Goal: Answer question/provide support: Share knowledge or assist other users

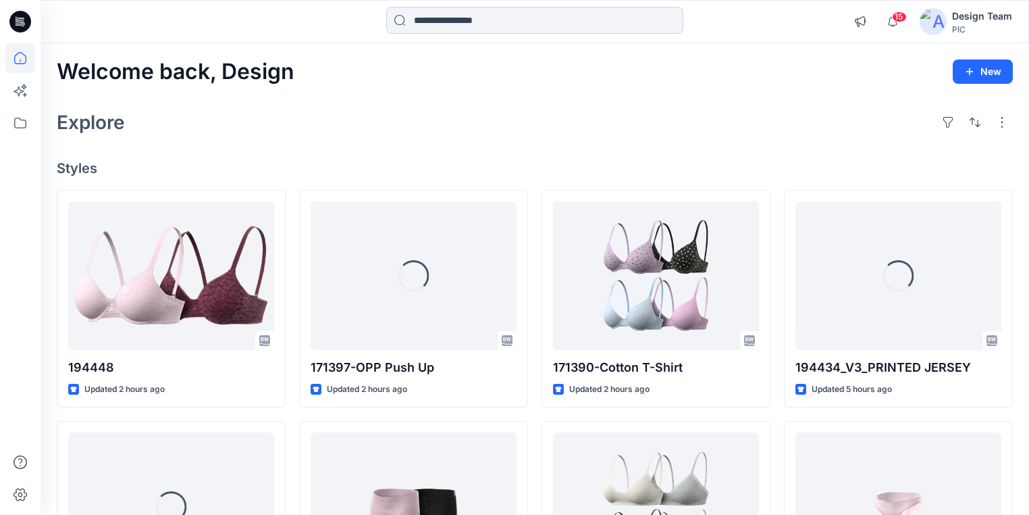
click at [529, 16] on input at bounding box center [534, 20] width 297 height 27
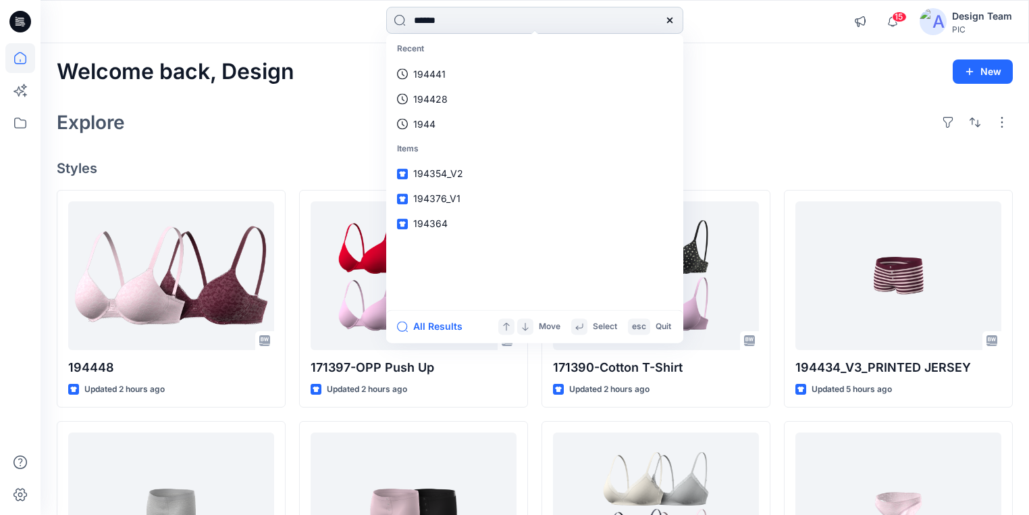
type input "******"
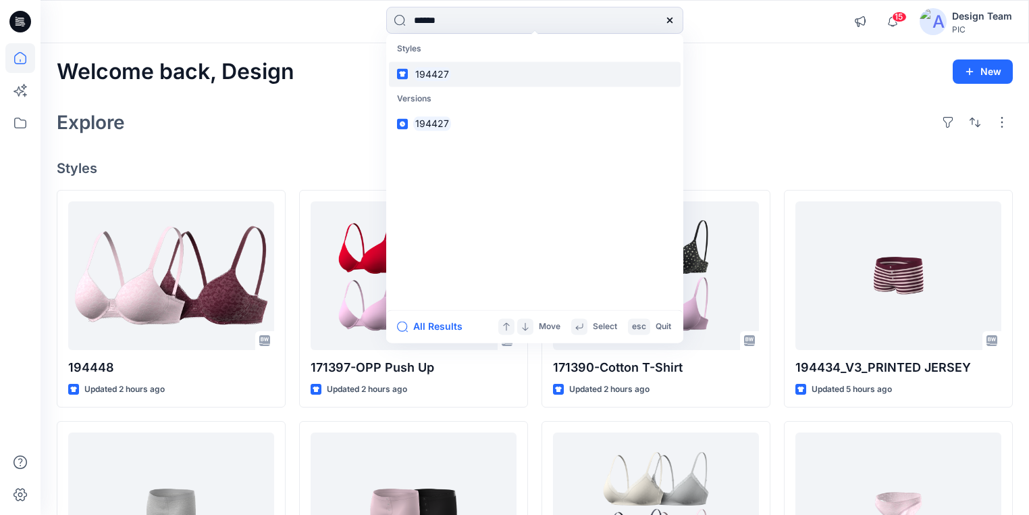
click at [425, 75] on mark "194427" at bounding box center [432, 74] width 38 height 16
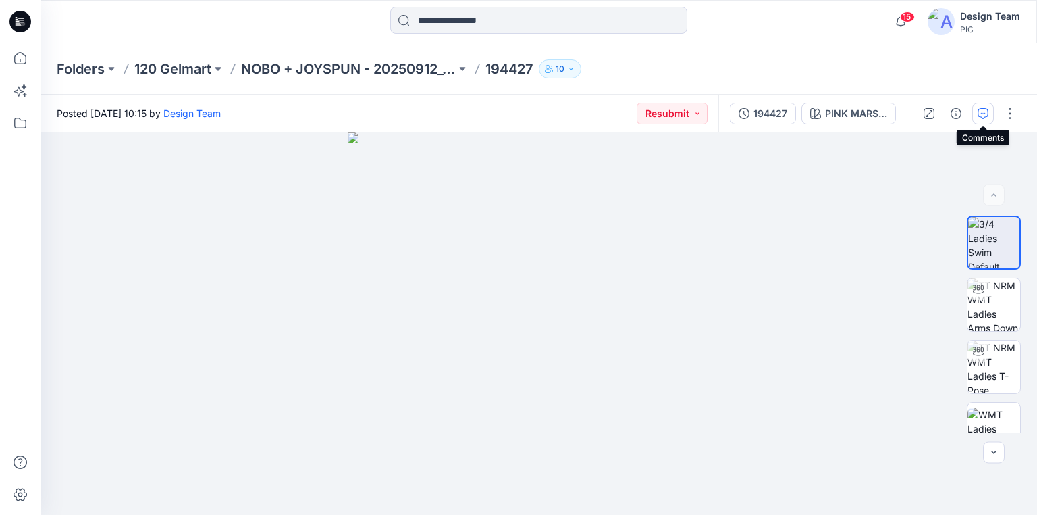
click at [983, 116] on icon "button" at bounding box center [983, 113] width 11 height 11
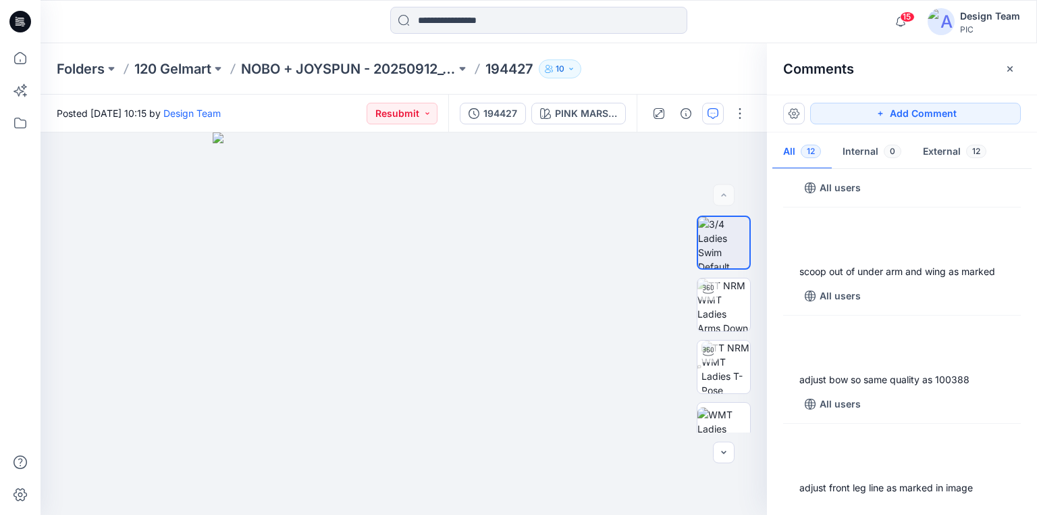
scroll to position [1027, 0]
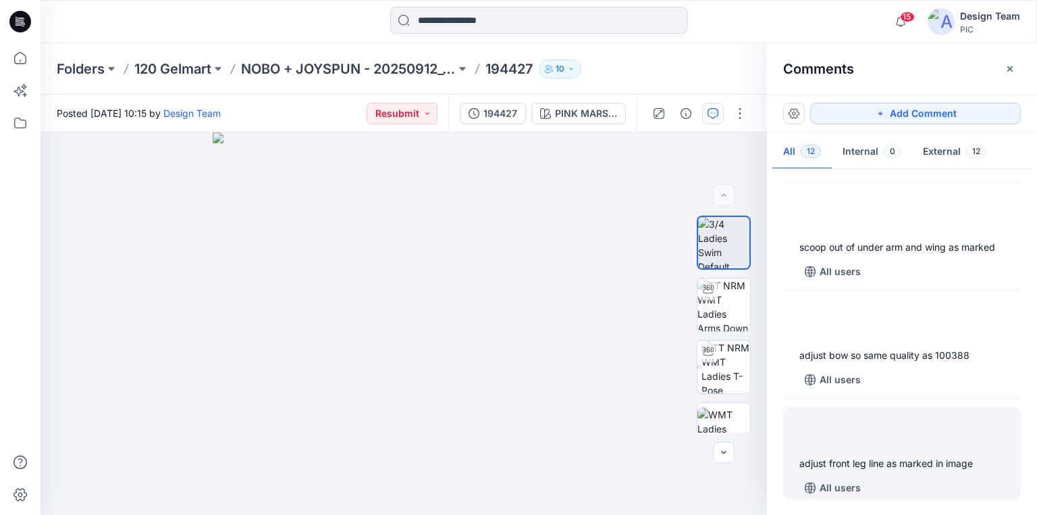
click at [903, 448] on div "adjust front leg line as marked in image All users" at bounding box center [902, 452] width 238 height 91
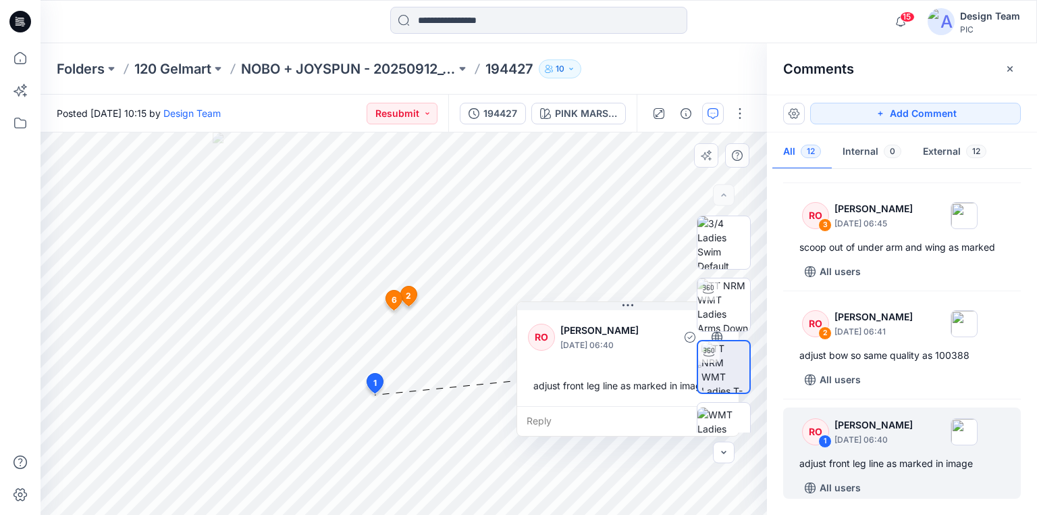
drag, startPoint x: 411, startPoint y: 413, endPoint x: 573, endPoint y: 314, distance: 190.3
click at [573, 314] on div "RO Raquel Ortiz October 01, 2025 06:40 adjust front leg line as marked in image" at bounding box center [628, 356] width 222 height 99
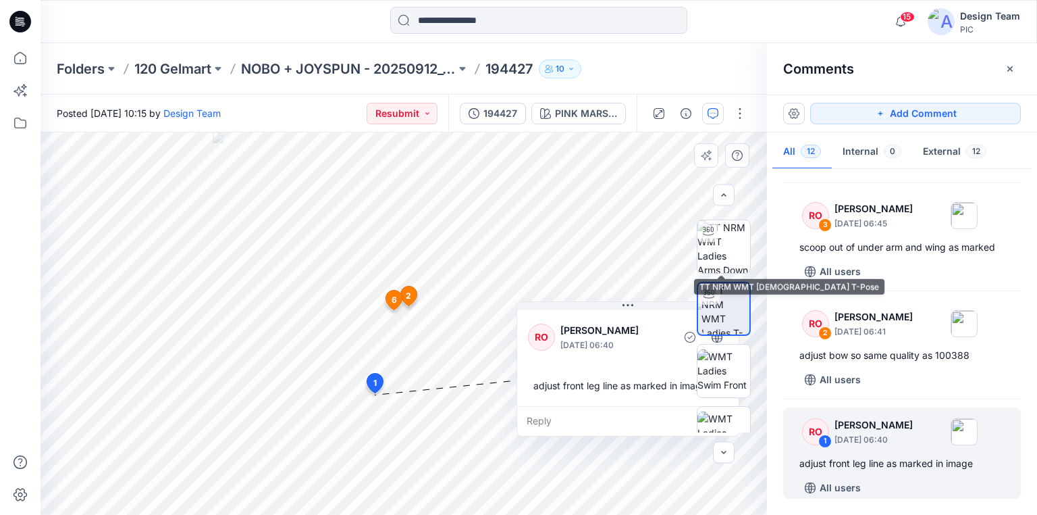
scroll to position [162, 0]
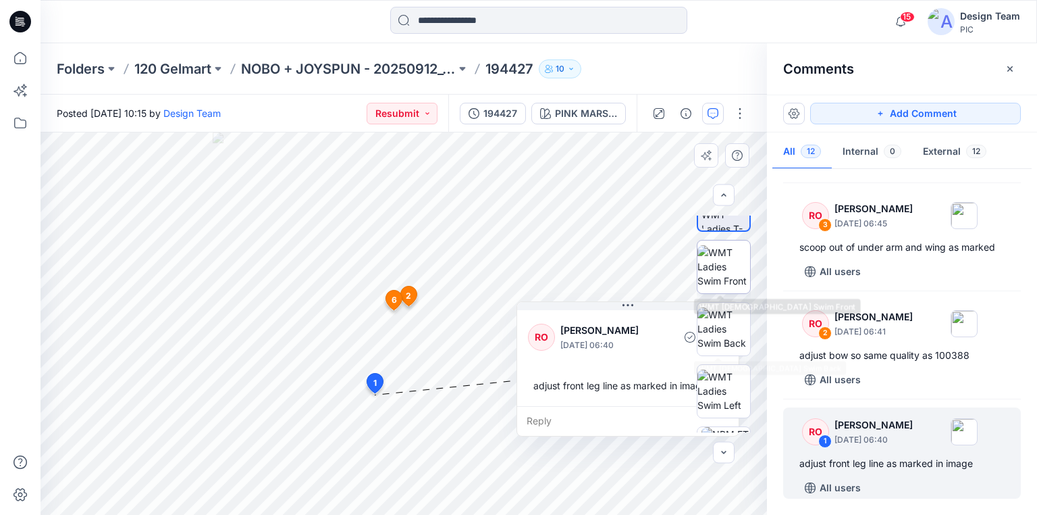
click at [721, 286] on img at bounding box center [724, 266] width 53 height 43
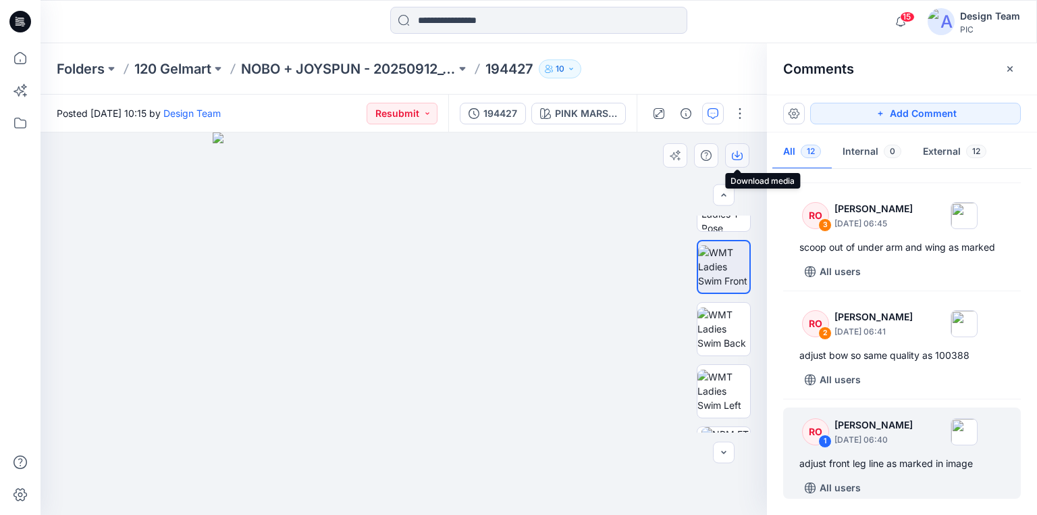
click at [737, 159] on icon "button" at bounding box center [737, 155] width 11 height 11
click at [878, 457] on div "adjust front leg line as marked in image" at bounding box center [902, 463] width 205 height 16
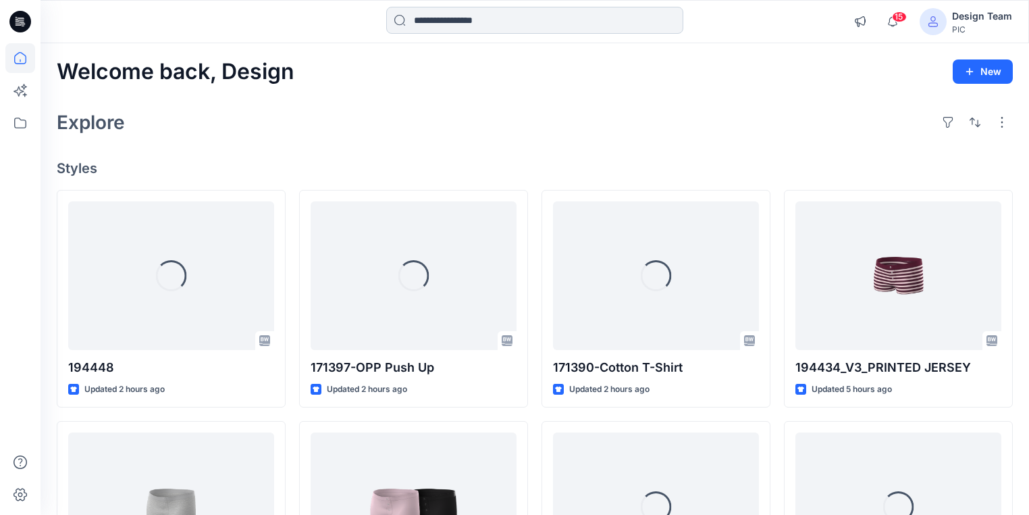
click at [481, 18] on input at bounding box center [534, 20] width 297 height 27
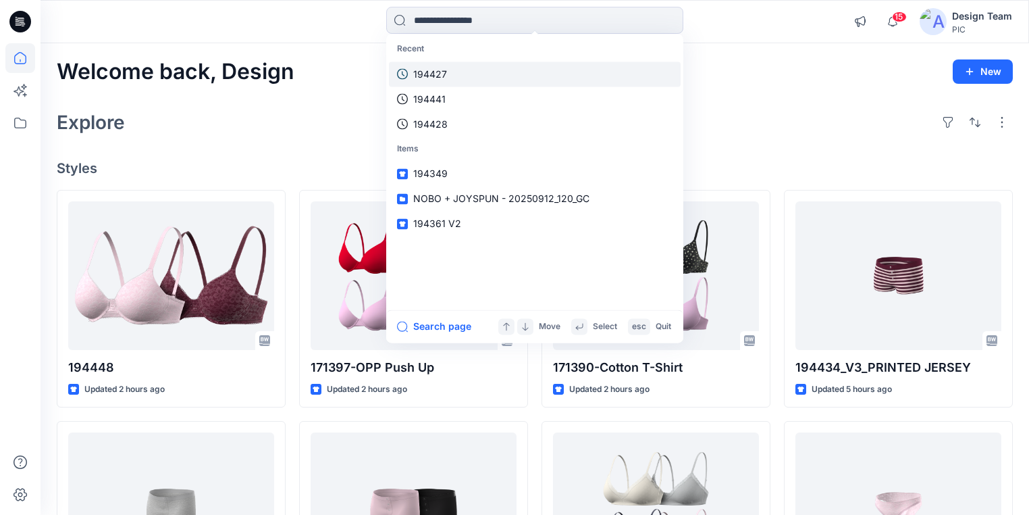
click at [444, 63] on link "194427" at bounding box center [535, 73] width 292 height 25
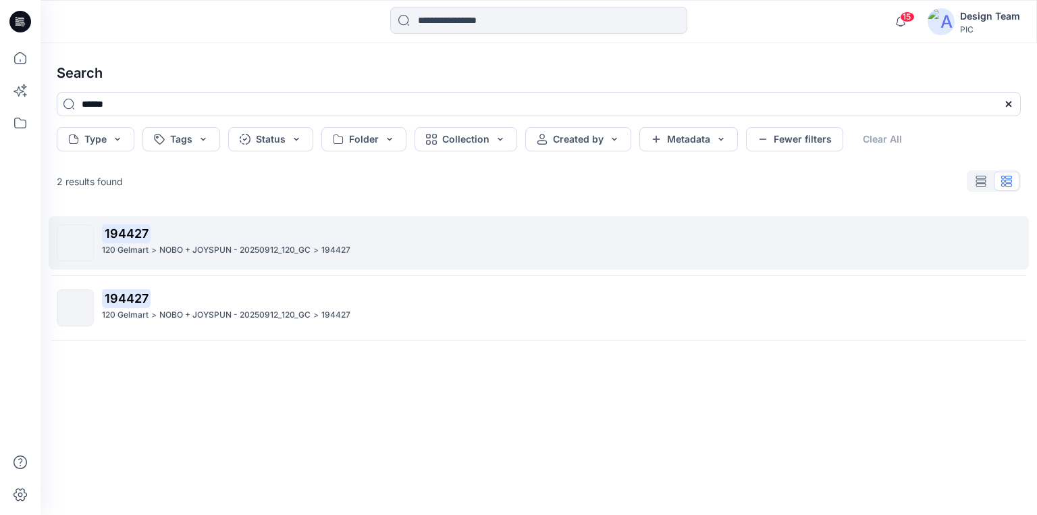
click at [132, 232] on mark "194427" at bounding box center [126, 233] width 49 height 19
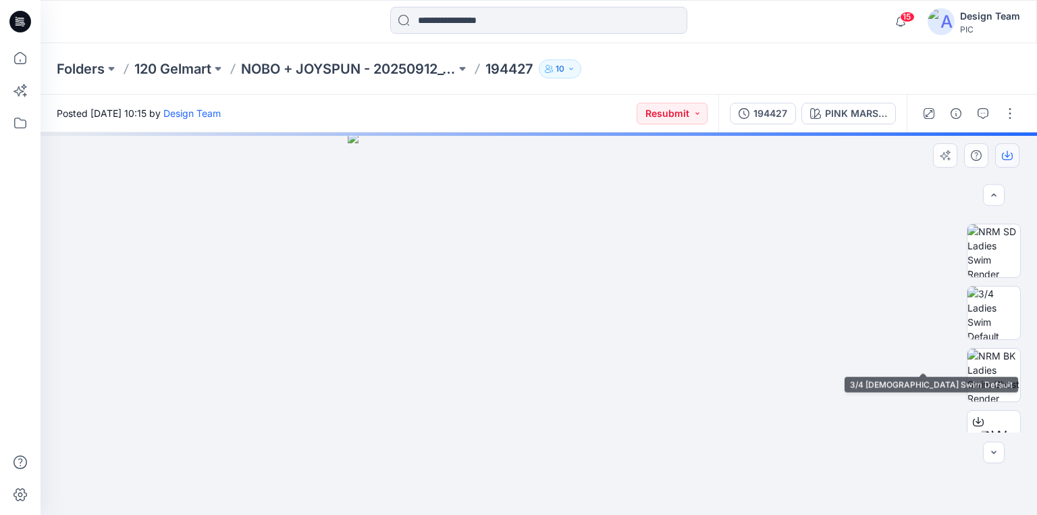
scroll to position [458, 0]
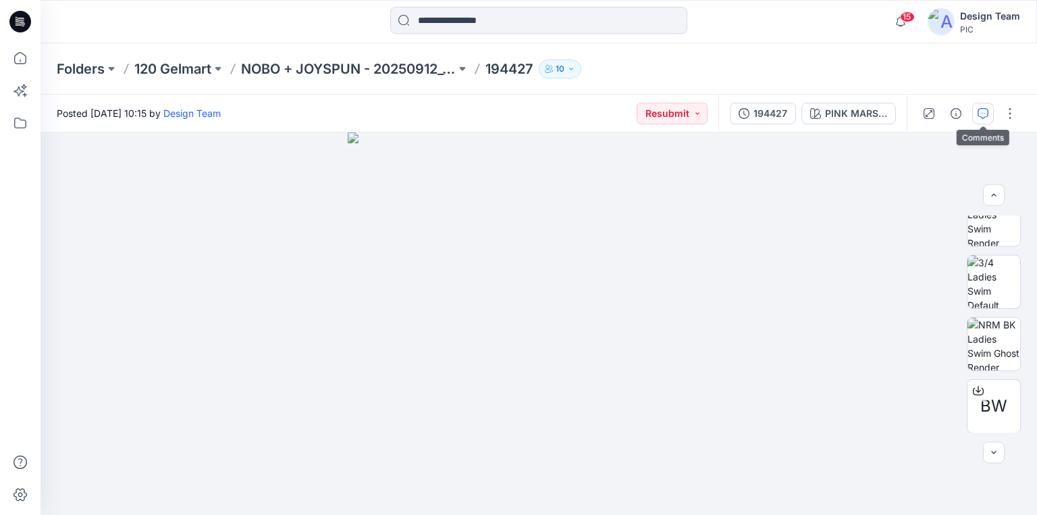
click at [982, 119] on button "button" at bounding box center [984, 114] width 22 height 22
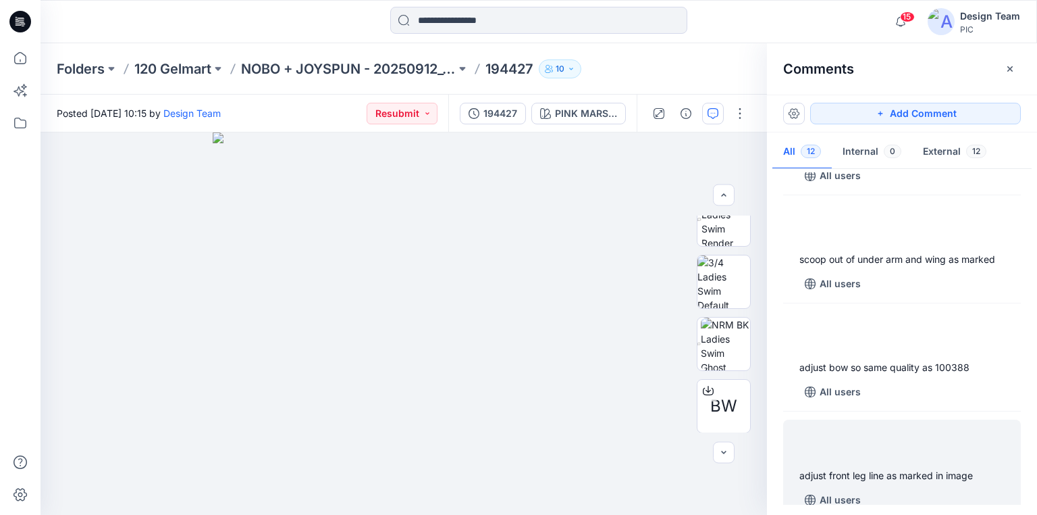
scroll to position [1027, 0]
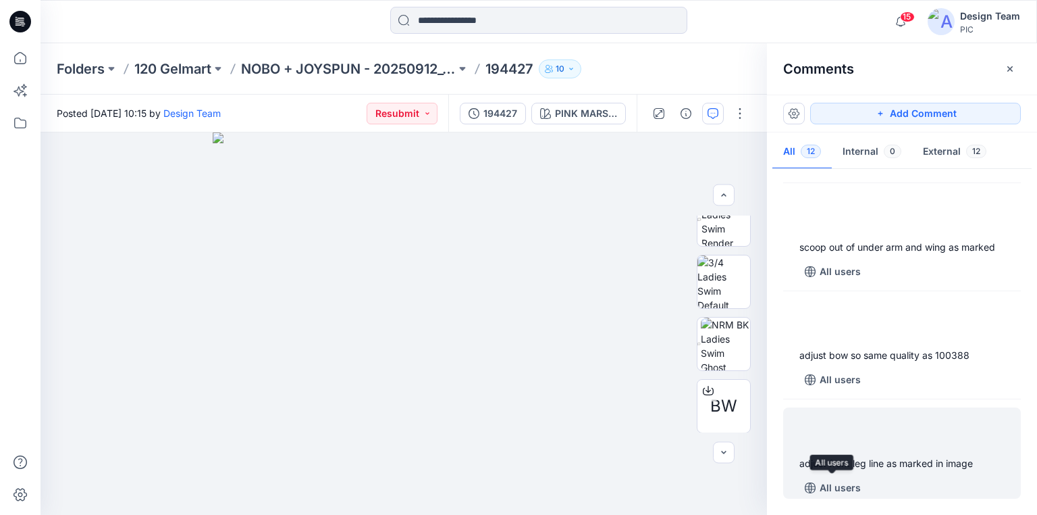
click at [871, 460] on div "adjust front leg line as marked in image" at bounding box center [902, 463] width 205 height 16
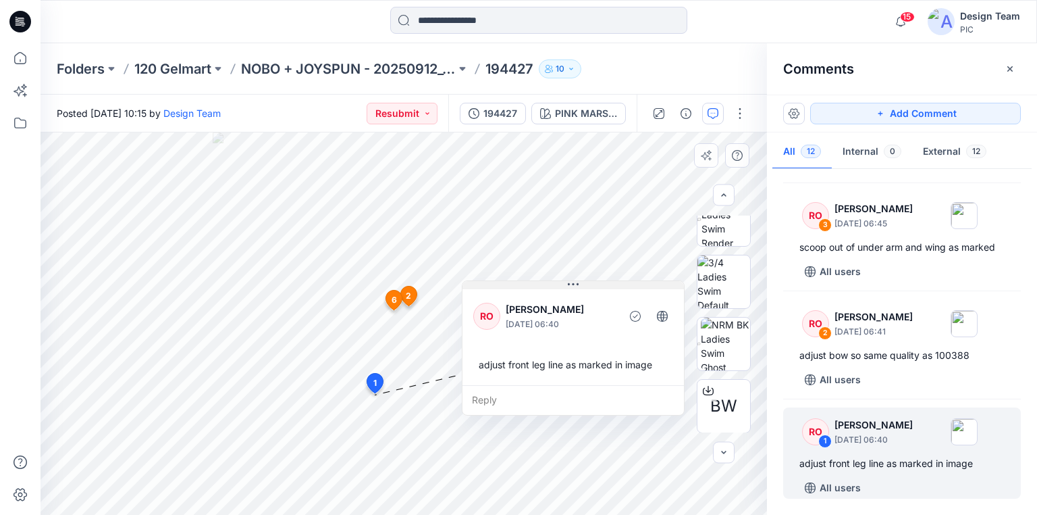
drag, startPoint x: 478, startPoint y: 409, endPoint x: 586, endPoint y: 289, distance: 161.1
click at [586, 289] on div "RO [PERSON_NAME] [DATE] 06:40 adjust front leg line as marked in image Reply" at bounding box center [573, 347] width 223 height 135
click at [565, 400] on div "Reply" at bounding box center [574, 400] width 222 height 30
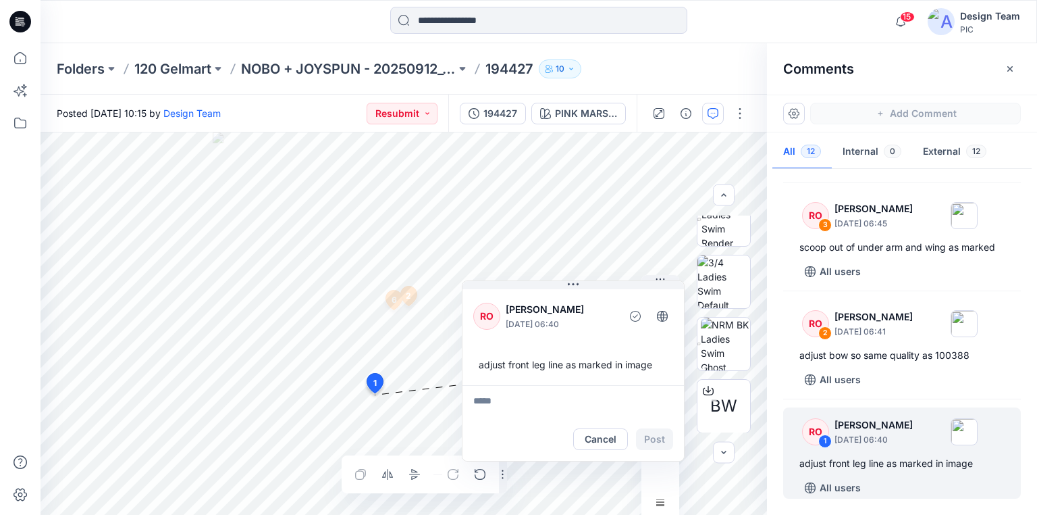
click at [557, 128] on div "Posted [DATE] 10:15 by Design Team Resubmit 194427 PINK MARSHMALLOW BW PINK MAR…" at bounding box center [539, 305] width 997 height 420
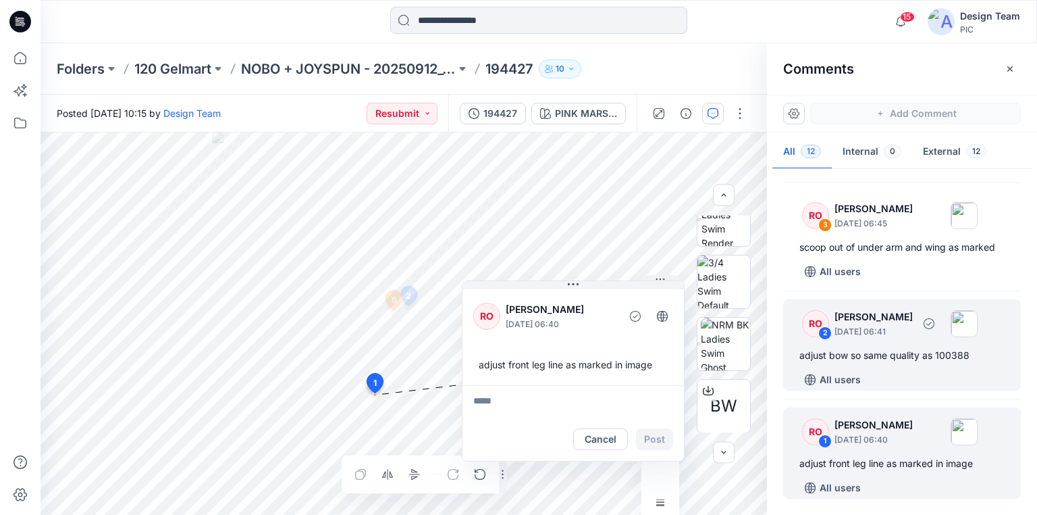
click at [877, 362] on div "RO 2 [PERSON_NAME] [DATE] 06:41 adjust bow so same quality as 100388 All users" at bounding box center [902, 344] width 238 height 91
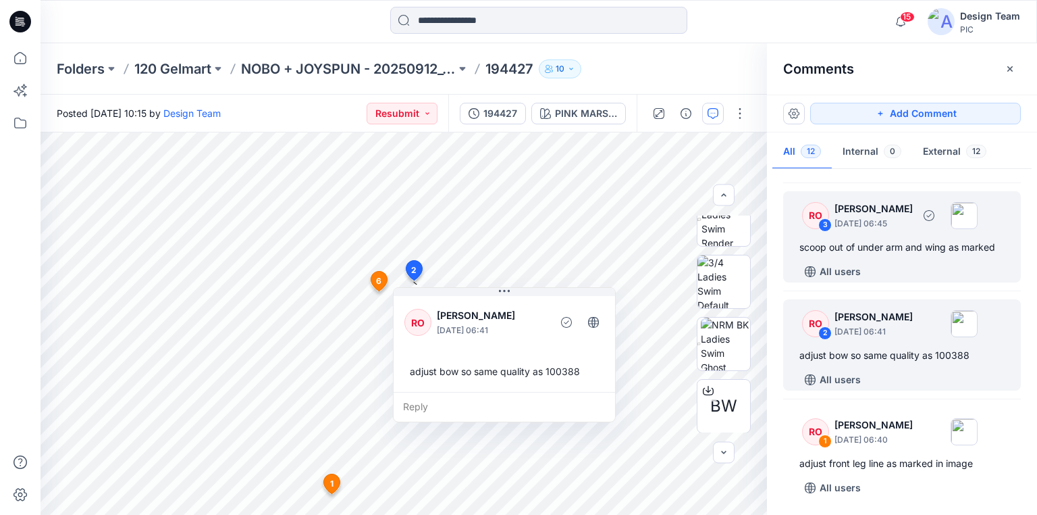
click at [896, 249] on div "scoop out of under arm and wing as marked" at bounding box center [902, 247] width 205 height 16
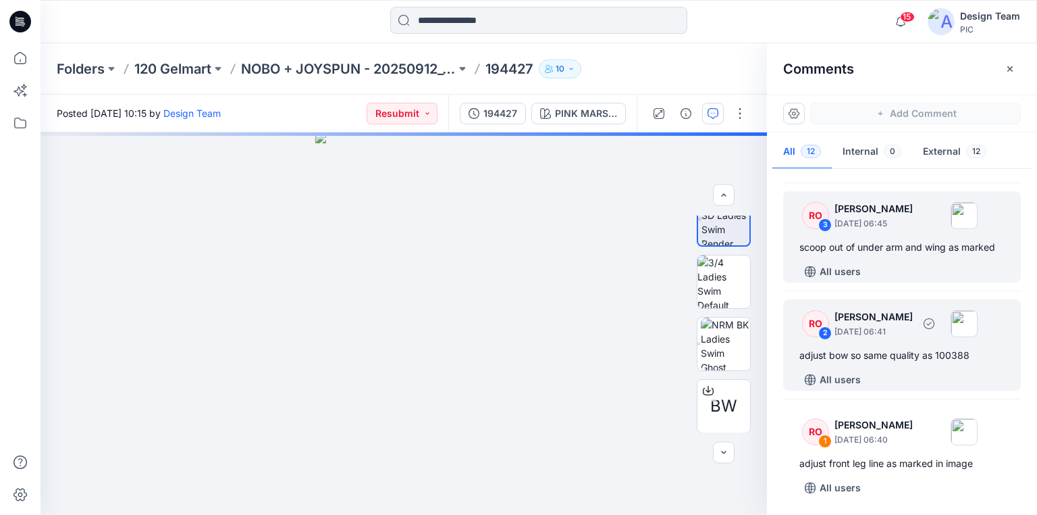
click at [879, 344] on div "RO 2 [PERSON_NAME] [DATE] 06:41 adjust bow so same quality as 100388 All users" at bounding box center [902, 344] width 238 height 91
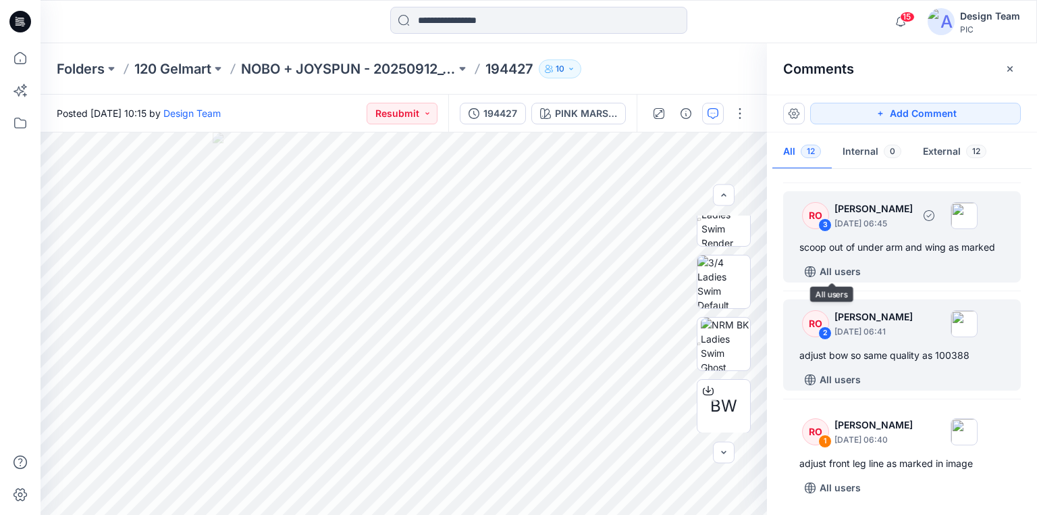
click at [864, 254] on div "RO 3 [PERSON_NAME] [DATE] 06:45 scoop out of under arm and wing as marked All u…" at bounding box center [902, 236] width 238 height 91
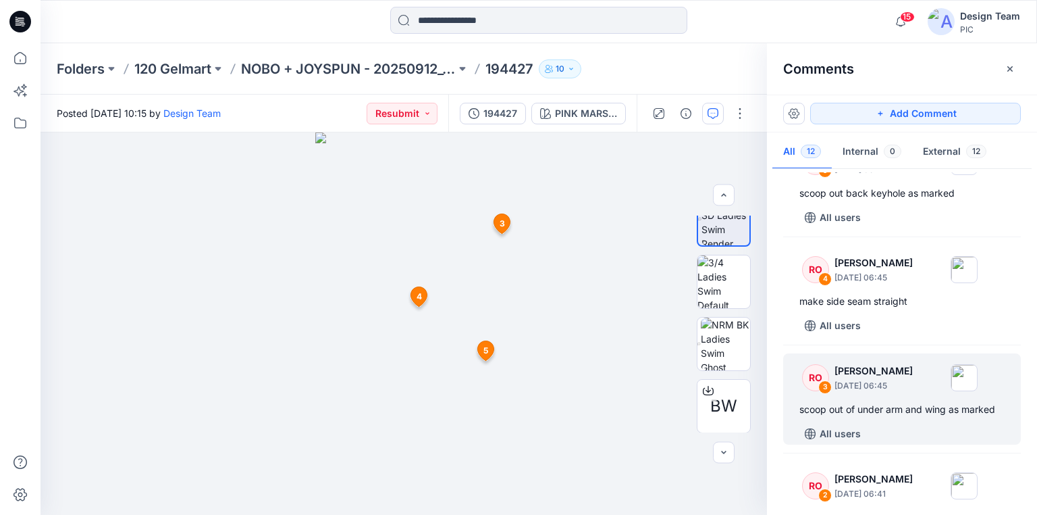
scroll to position [864, 0]
click at [878, 394] on div "RO 3 [PERSON_NAME] [DATE] 06:45 scoop out of under arm and wing as marked All u…" at bounding box center [902, 398] width 238 height 91
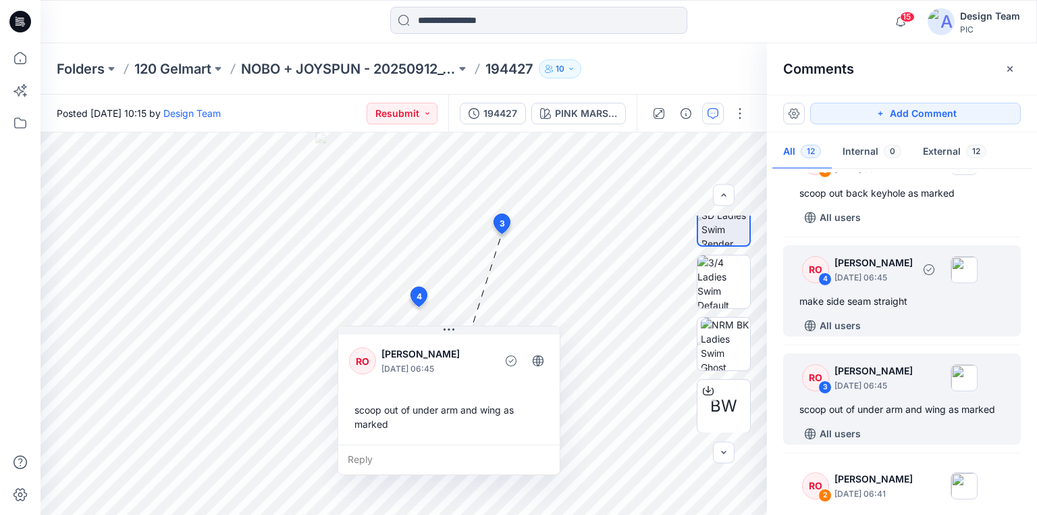
click at [861, 289] on div "RO 4 [PERSON_NAME] [DATE] 06:45 make side seam straight All users" at bounding box center [902, 290] width 238 height 91
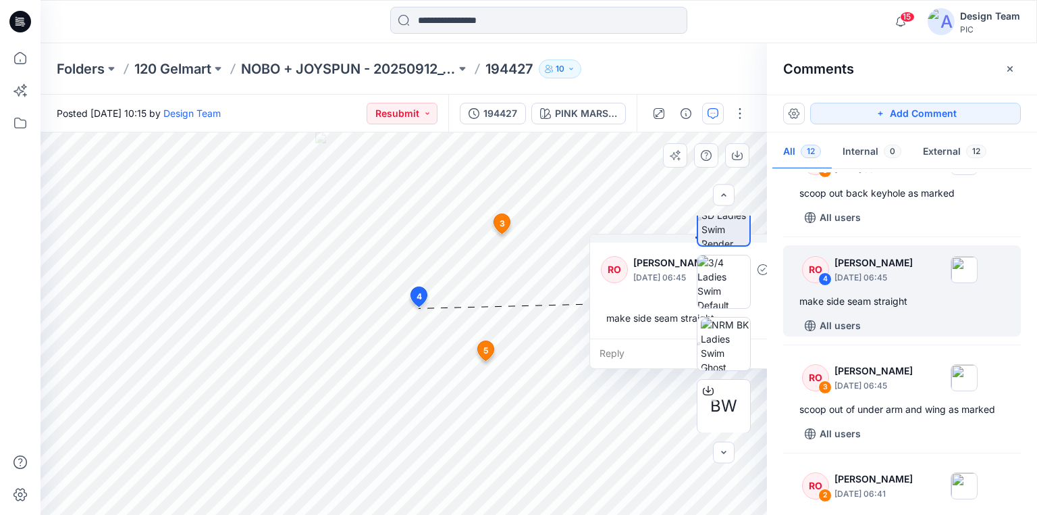
drag, startPoint x: 446, startPoint y: 331, endPoint x: 638, endPoint y: 251, distance: 207.7
click at [638, 251] on div "RO [PERSON_NAME] [DATE] 06:45" at bounding box center [701, 269] width 200 height 37
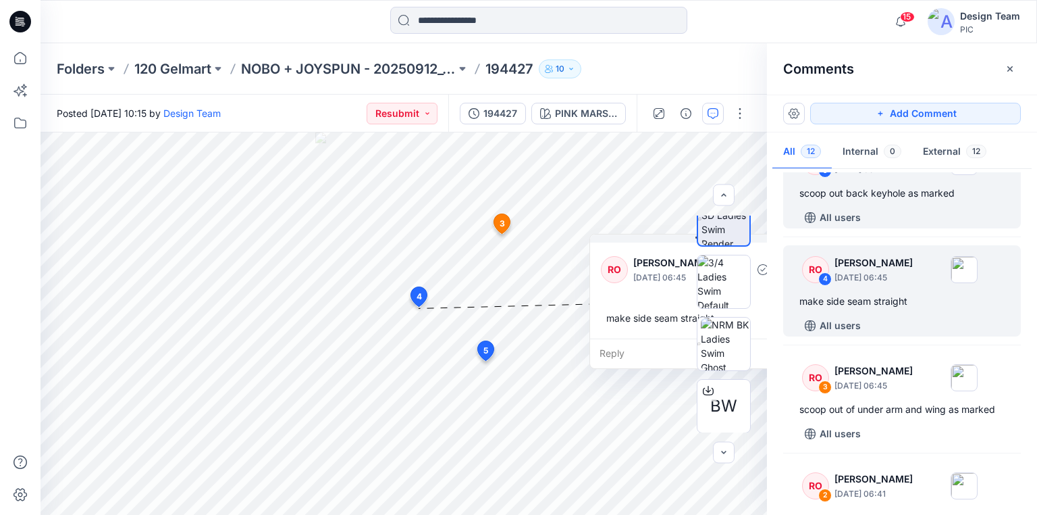
click at [875, 204] on div "RO 5 [PERSON_NAME] [DATE] 06:47 scoop out back keyhole as marked All users" at bounding box center [902, 182] width 238 height 91
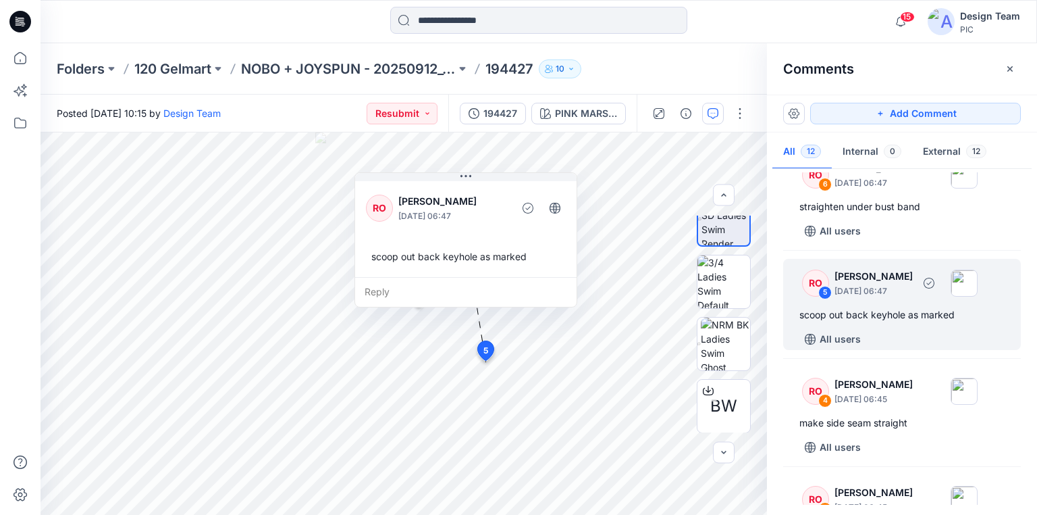
scroll to position [612, 0]
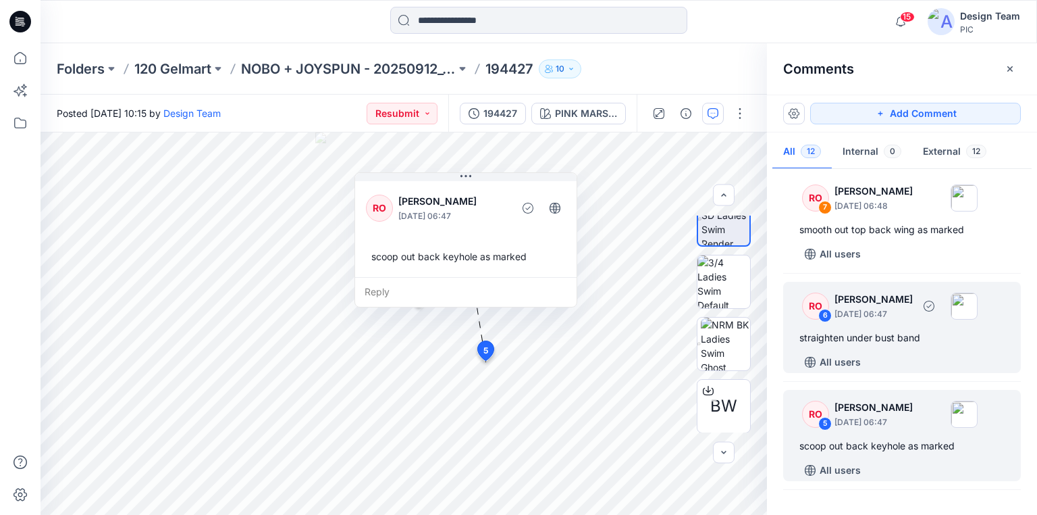
click at [905, 334] on div "straighten under bust band" at bounding box center [902, 338] width 205 height 16
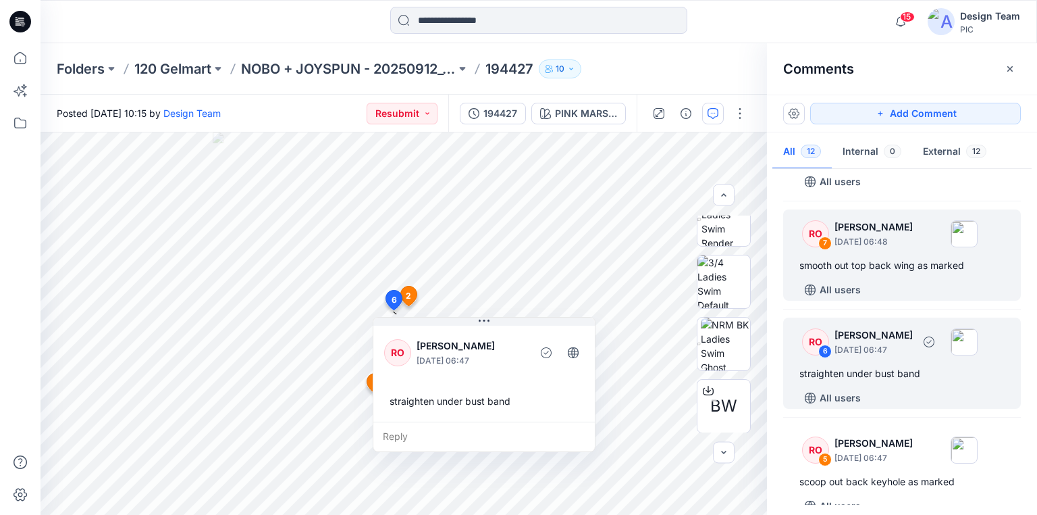
scroll to position [558, 0]
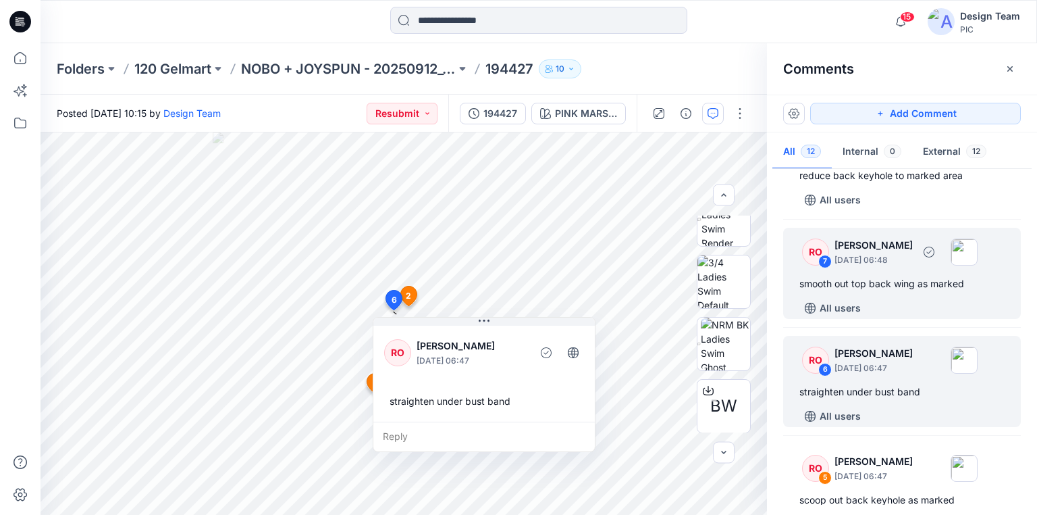
click at [903, 286] on div "smooth out top back wing as marked" at bounding box center [902, 284] width 205 height 16
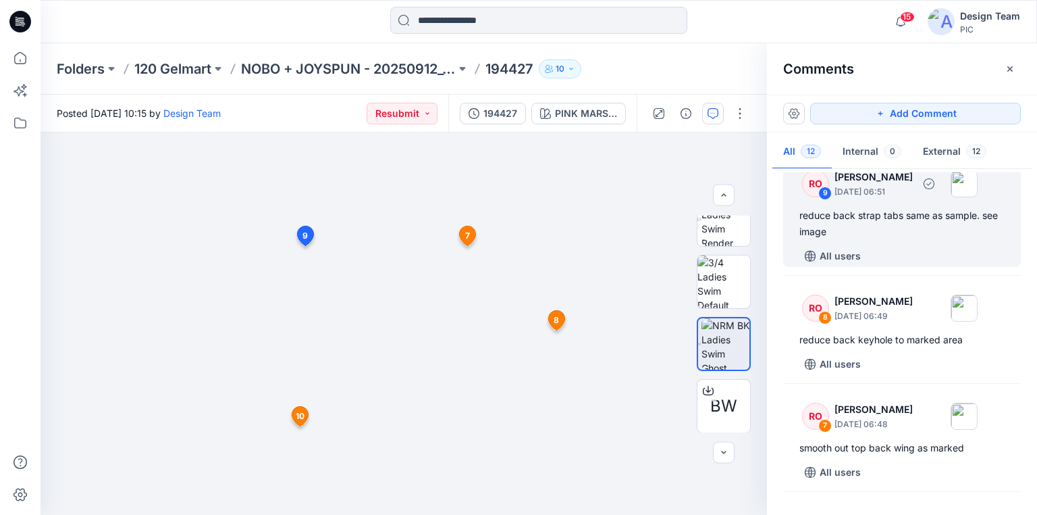
scroll to position [396, 0]
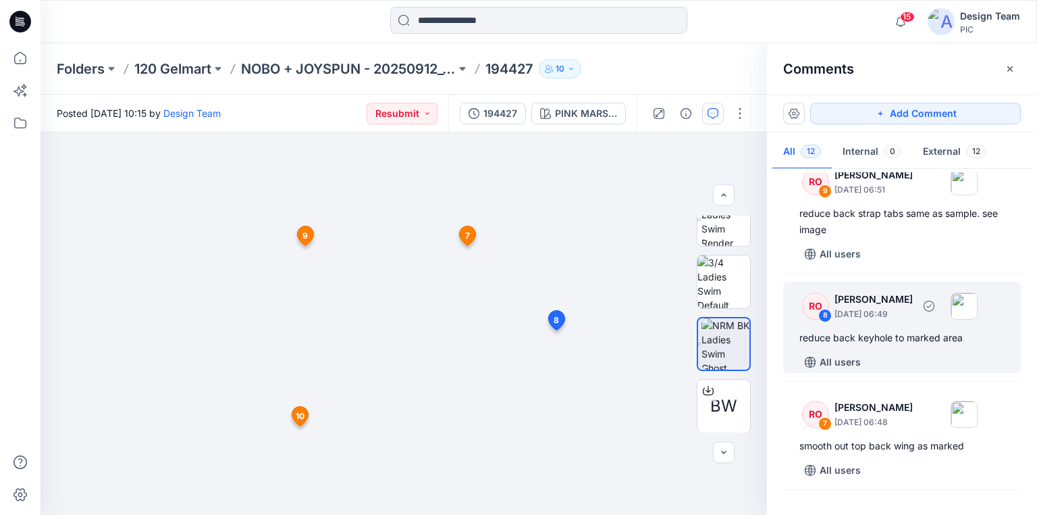
click at [926, 354] on div "All users" at bounding box center [911, 362] width 222 height 22
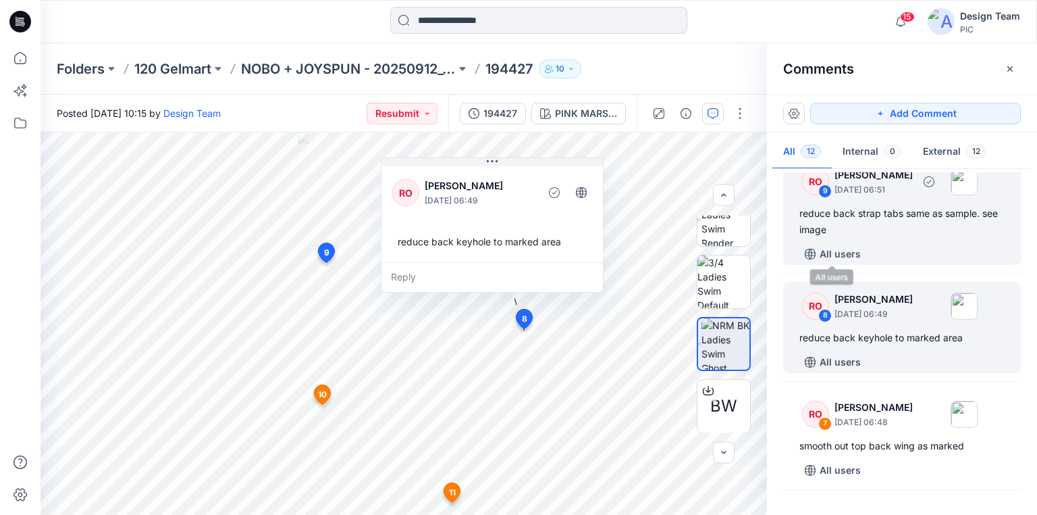
click at [862, 227] on div "reduce back strap tabs same as sample. see image" at bounding box center [902, 221] width 205 height 32
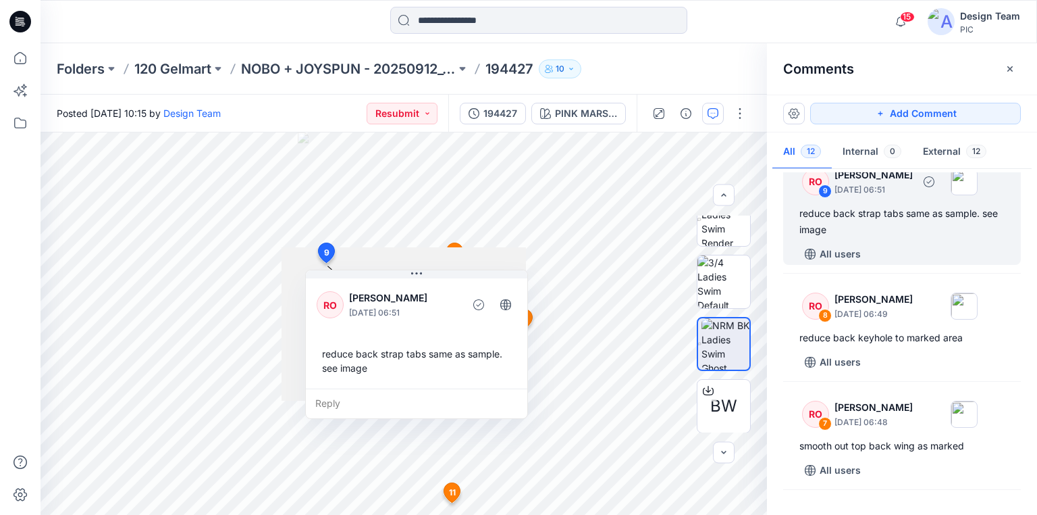
scroll to position [380, 0]
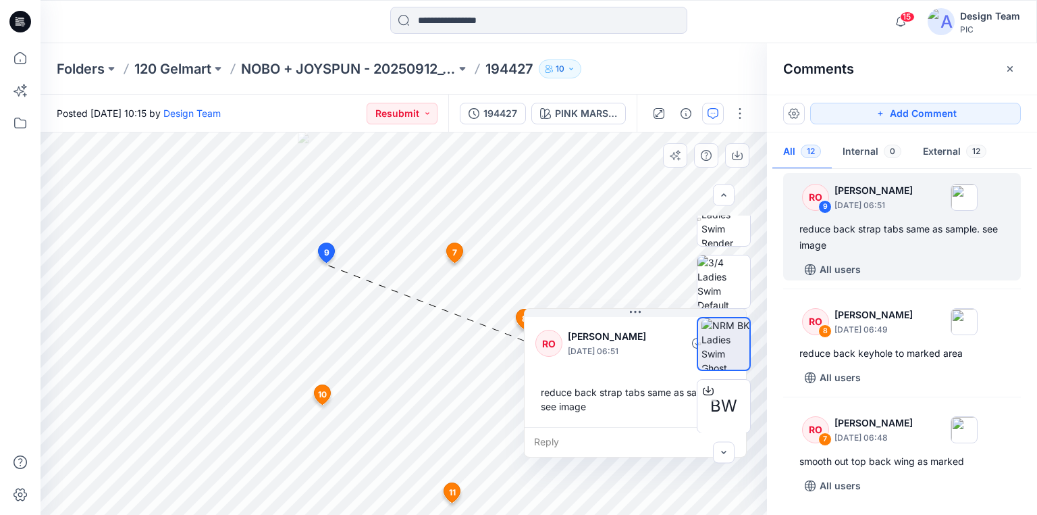
drag, startPoint x: 390, startPoint y: 281, endPoint x: 608, endPoint y: 319, distance: 222.2
click at [608, 319] on div "RO [PERSON_NAME] [DATE] 06:51 reduce back strap tabs same as sample. see image" at bounding box center [636, 370] width 222 height 113
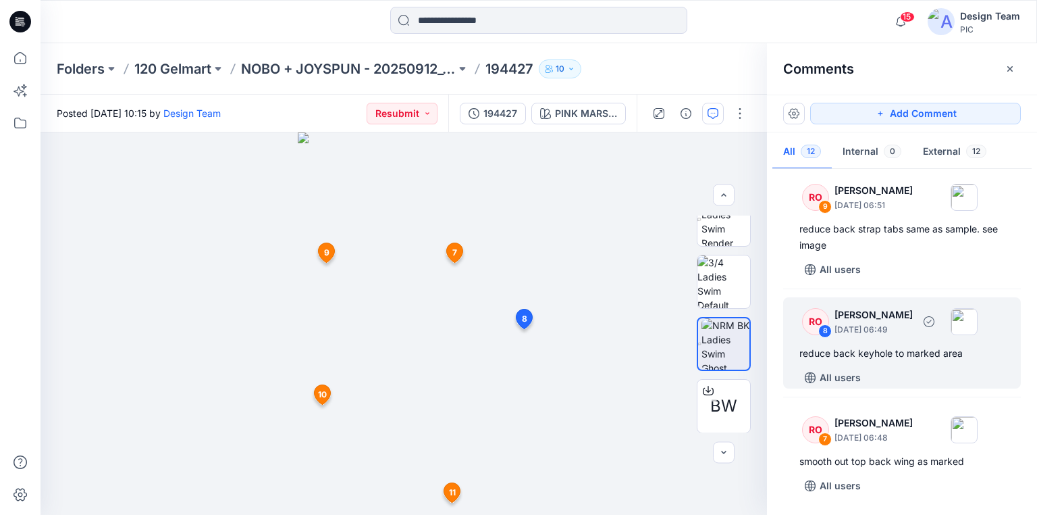
click at [908, 360] on div "RO 8 [PERSON_NAME] [DATE] 06:49 reduce back keyhole to marked area All users" at bounding box center [902, 342] width 238 height 91
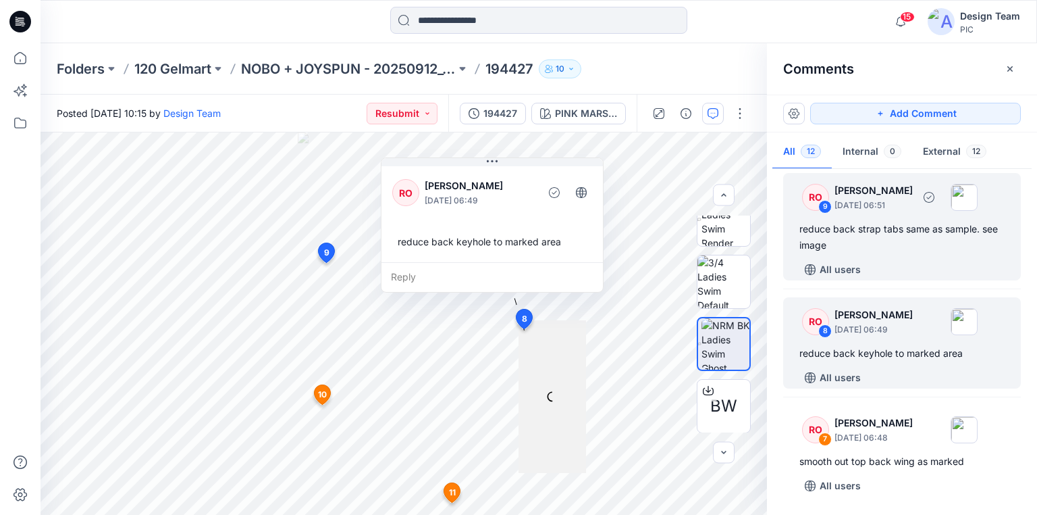
click at [897, 249] on div "reduce back strap tabs same as sample. see image" at bounding box center [902, 237] width 205 height 32
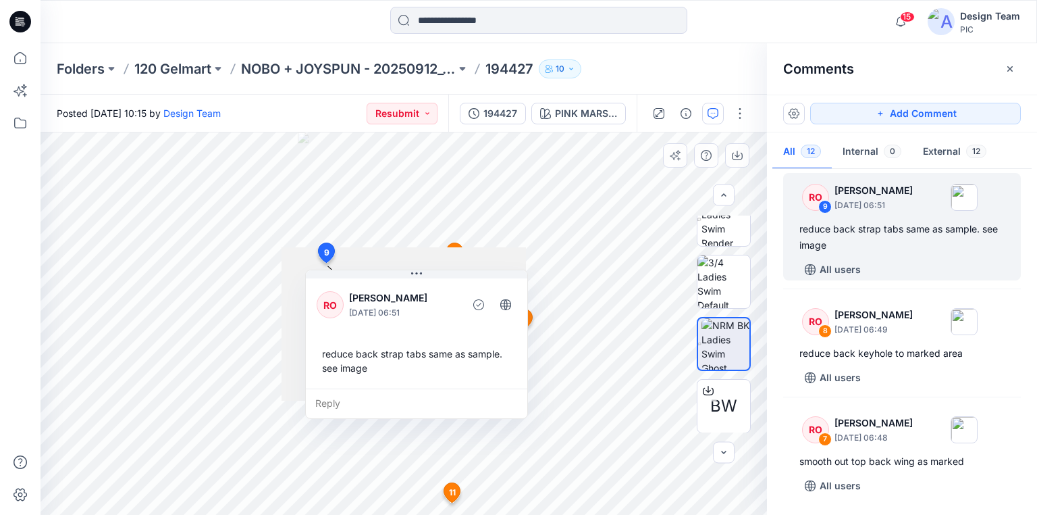
click at [448, 403] on div "Reply" at bounding box center [417, 403] width 222 height 30
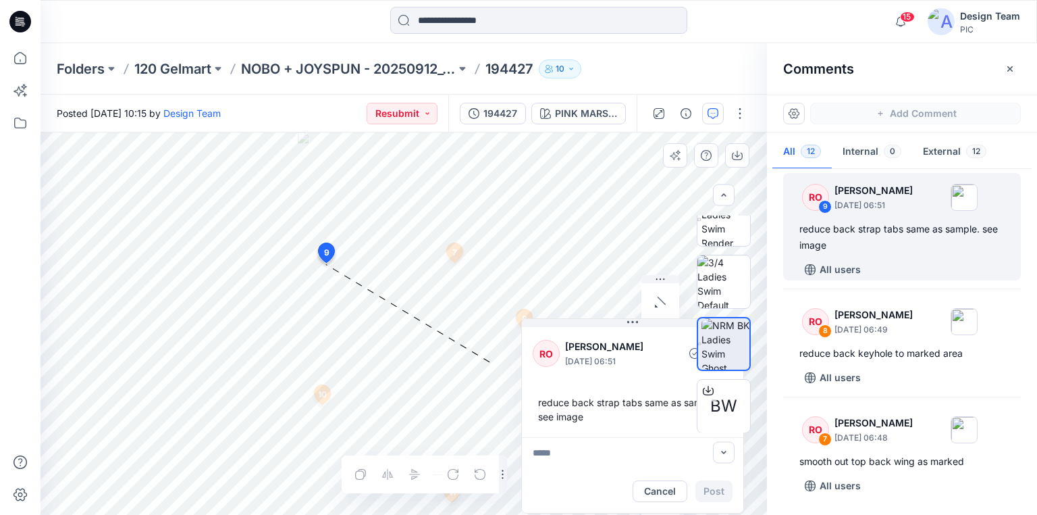
drag, startPoint x: 416, startPoint y: 282, endPoint x: 706, endPoint y: 351, distance: 297.8
click at [719, 357] on div "BW PINK MARSHMALLOW Loading... Material Properties Loading... 13 7 RO [PERSON_N…" at bounding box center [404, 323] width 727 height 382
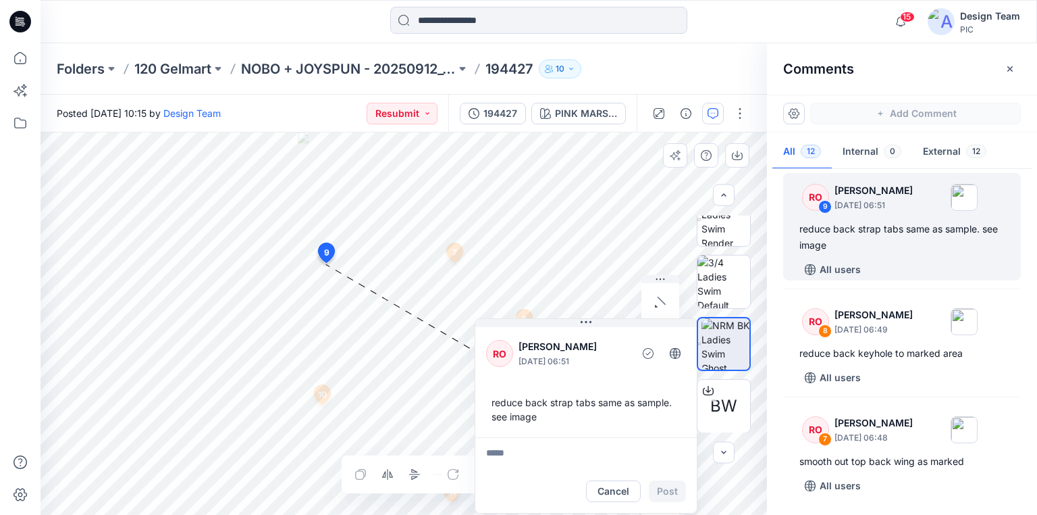
drag, startPoint x: 561, startPoint y: 335, endPoint x: 516, endPoint y: 328, distance: 45.9
click at [516, 328] on div "RO [PERSON_NAME] [DATE] 06:51 reduce back strap tabs same as sample. see image" at bounding box center [586, 380] width 222 height 113
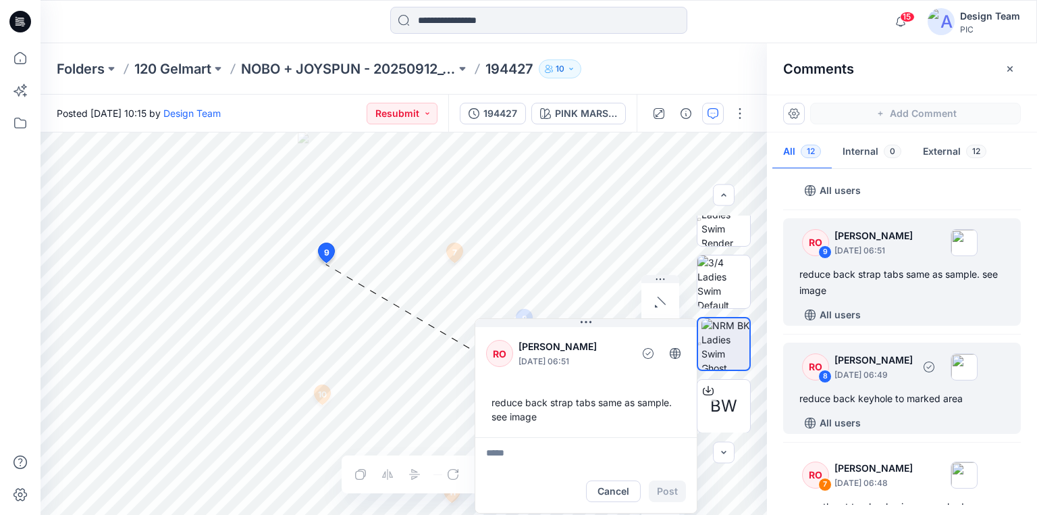
scroll to position [218, 0]
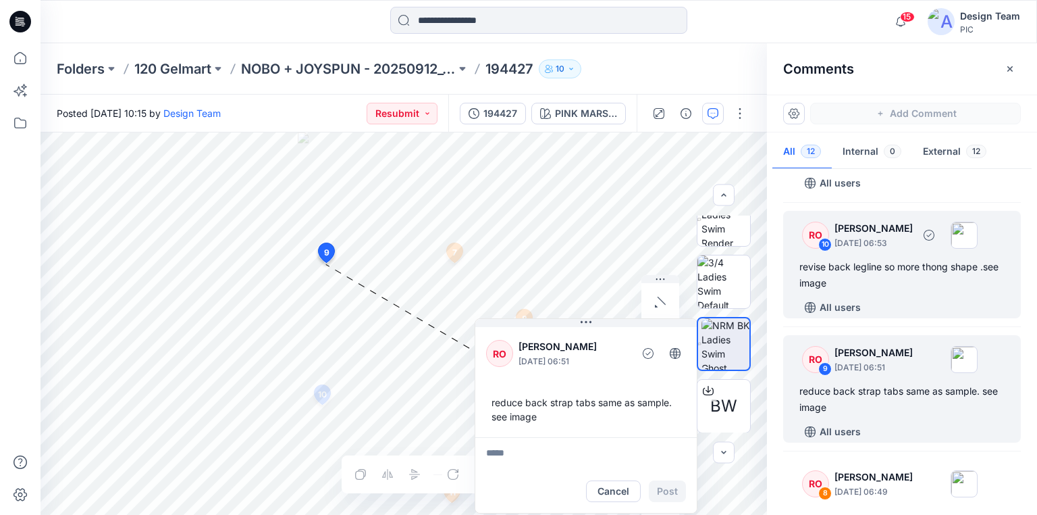
click at [881, 274] on div "revise back legline so more thong shape .see image" at bounding box center [902, 275] width 205 height 32
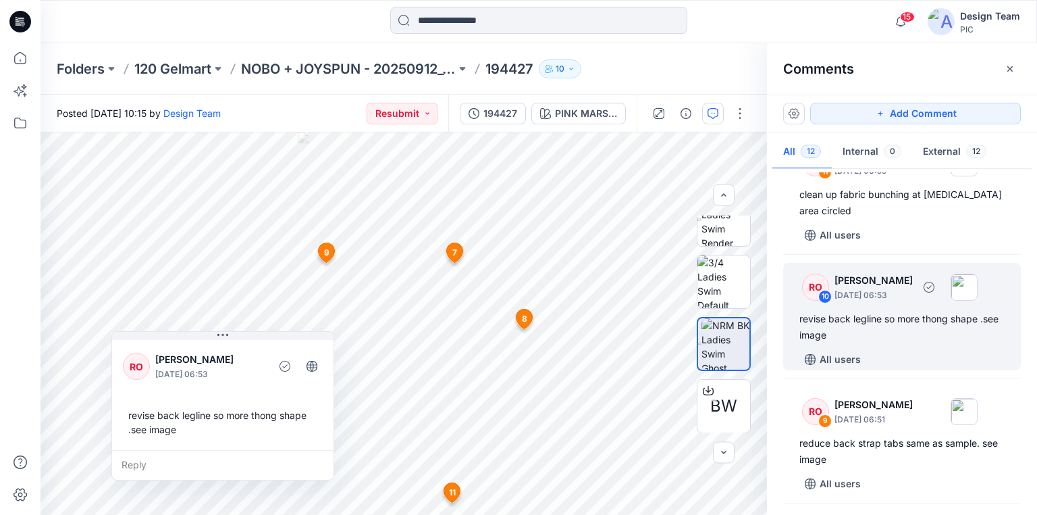
scroll to position [110, 0]
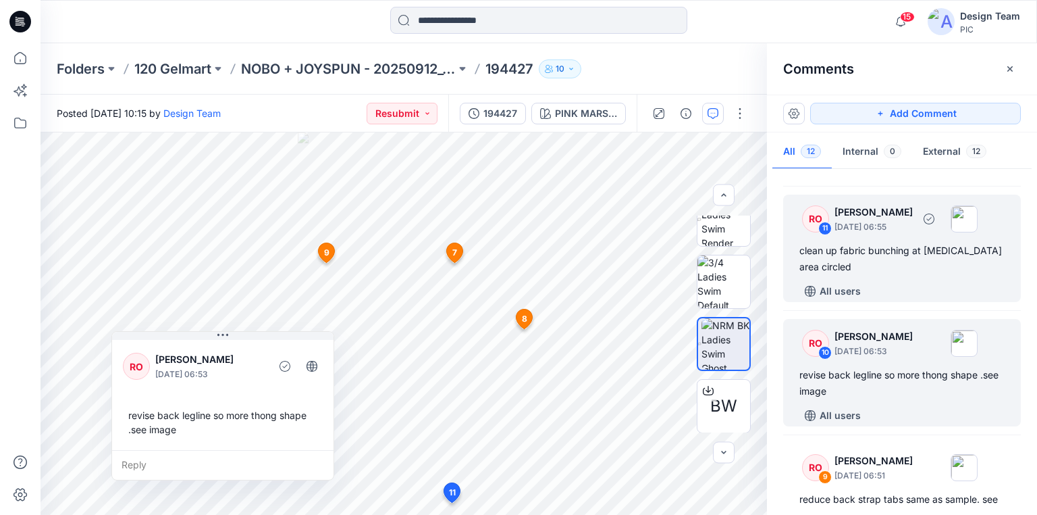
drag, startPoint x: 879, startPoint y: 245, endPoint x: 879, endPoint y: 254, distance: 8.8
click at [879, 249] on div "clean up fabric bunching at [MEDICAL_DATA] area circled" at bounding box center [902, 258] width 205 height 32
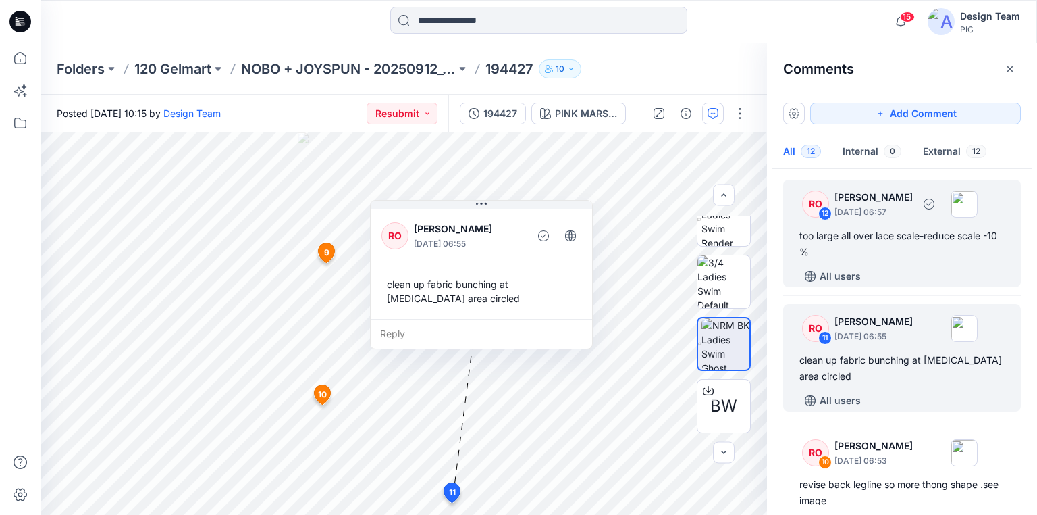
scroll to position [0, 0]
click at [871, 259] on div "too large all over lace scale-reduce scale -10 %" at bounding box center [902, 244] width 205 height 32
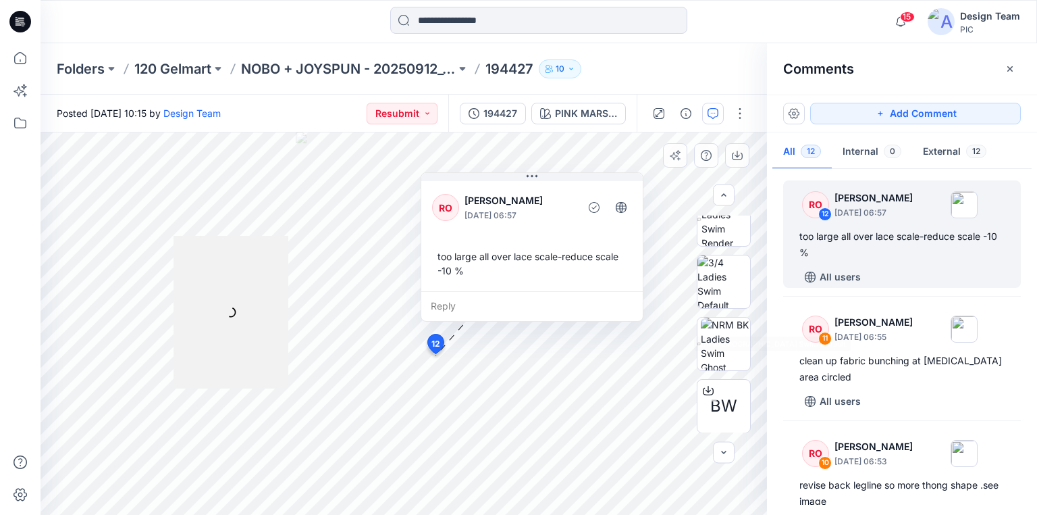
scroll to position [296, 0]
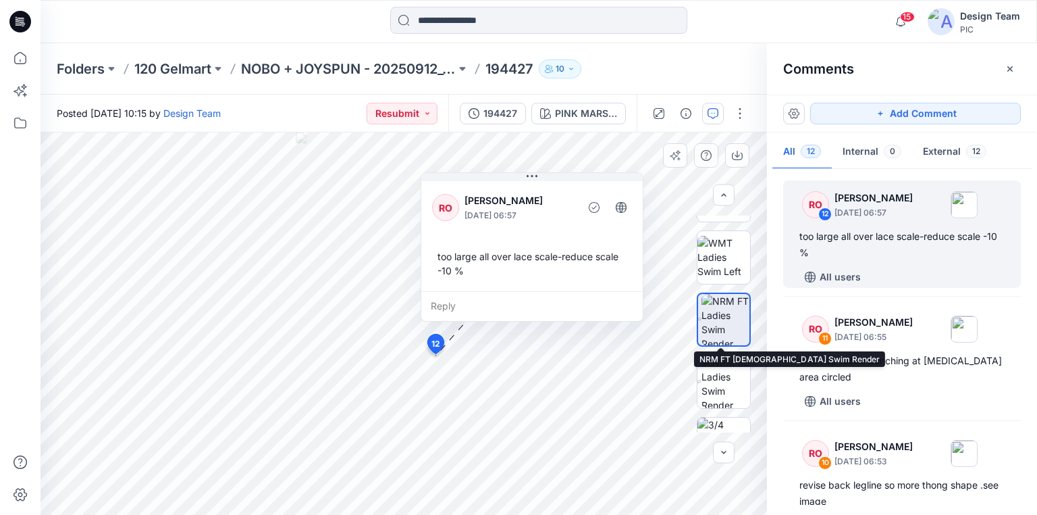
click at [727, 323] on img at bounding box center [726, 319] width 48 height 51
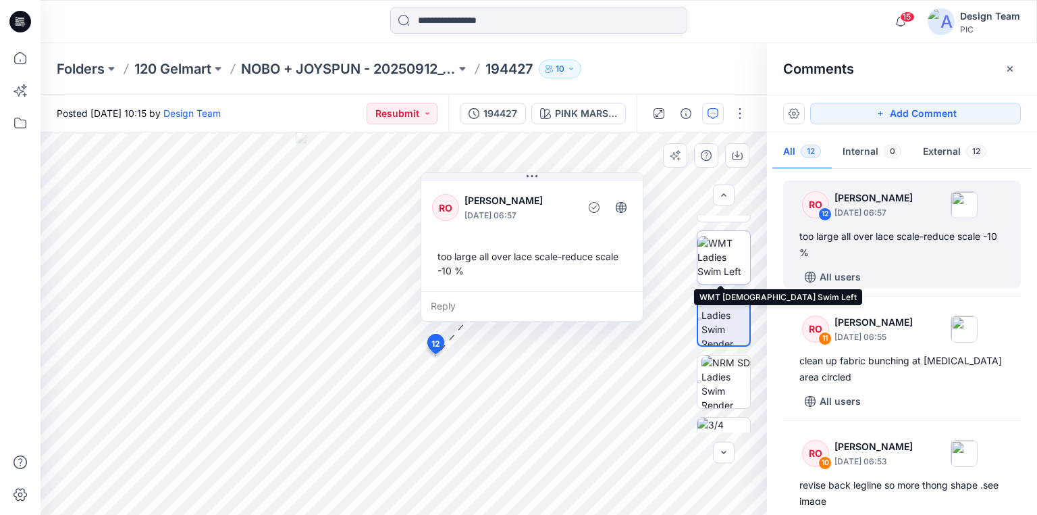
click at [721, 267] on img at bounding box center [724, 257] width 53 height 43
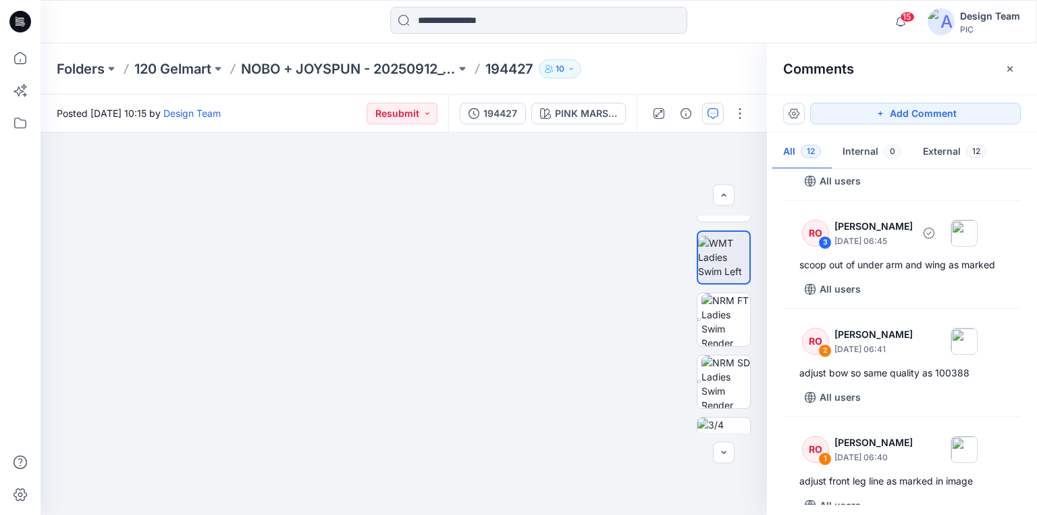
scroll to position [1027, 0]
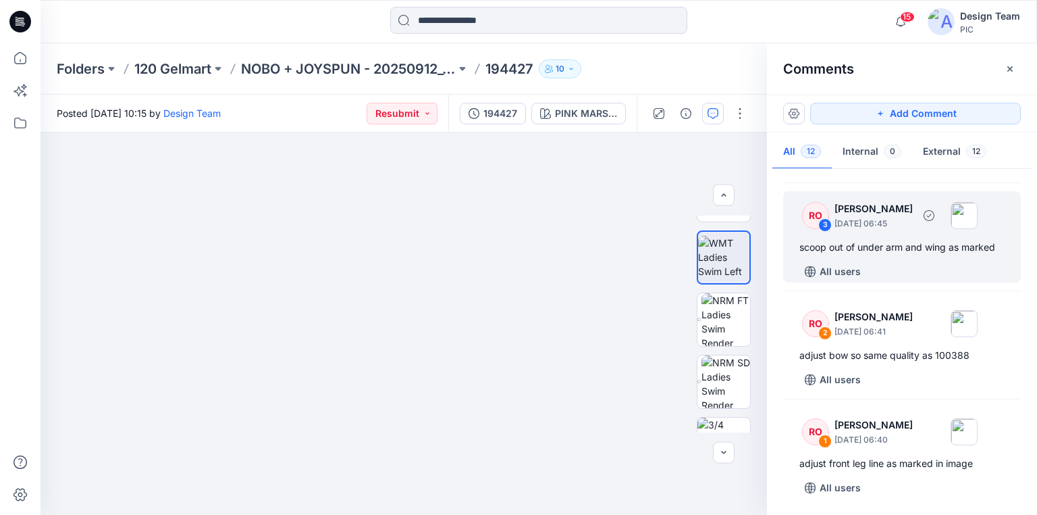
click at [904, 261] on div "All users" at bounding box center [911, 272] width 222 height 22
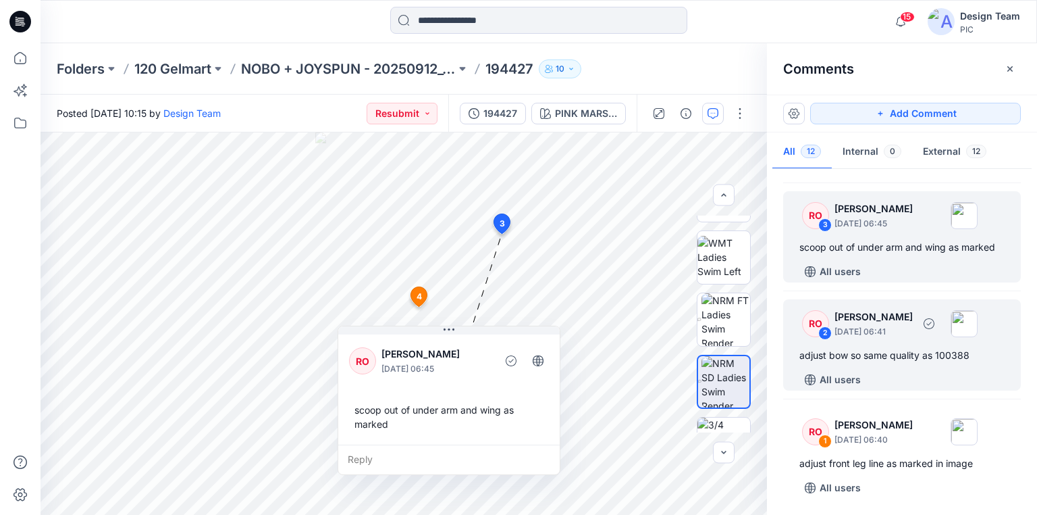
click at [914, 347] on div "adjust bow so same quality as 100388" at bounding box center [902, 355] width 205 height 16
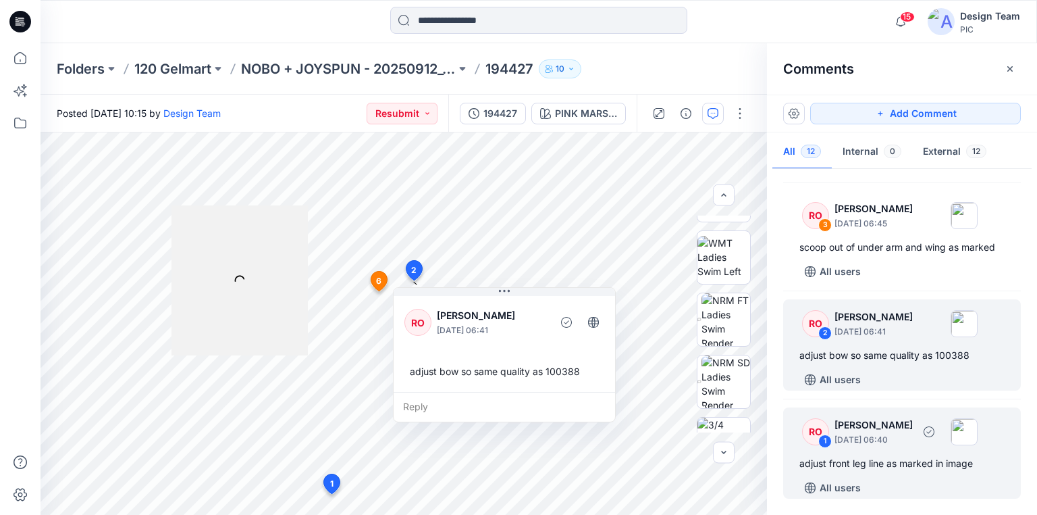
click at [845, 458] on div "adjust front leg line as marked in image" at bounding box center [902, 463] width 205 height 16
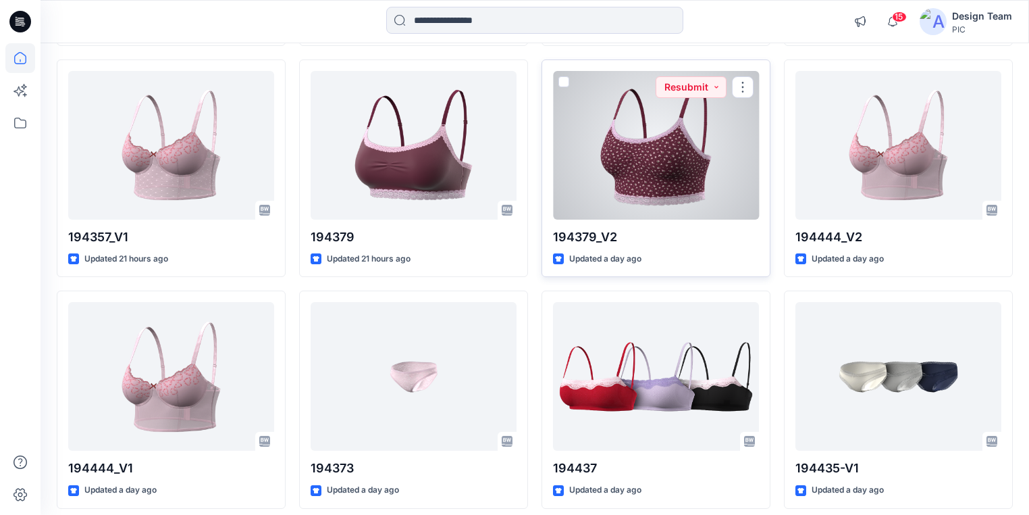
scroll to position [1545, 0]
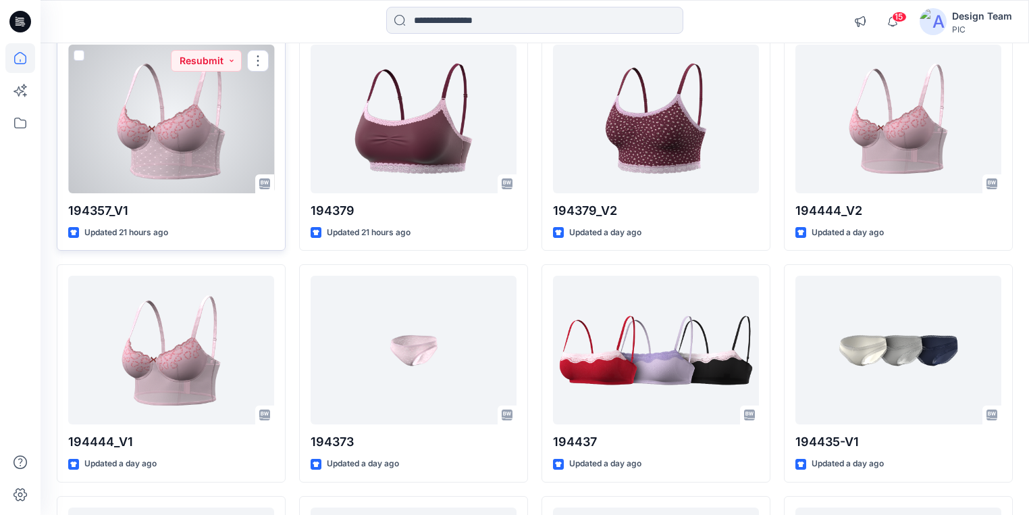
click at [203, 154] on div at bounding box center [171, 119] width 206 height 149
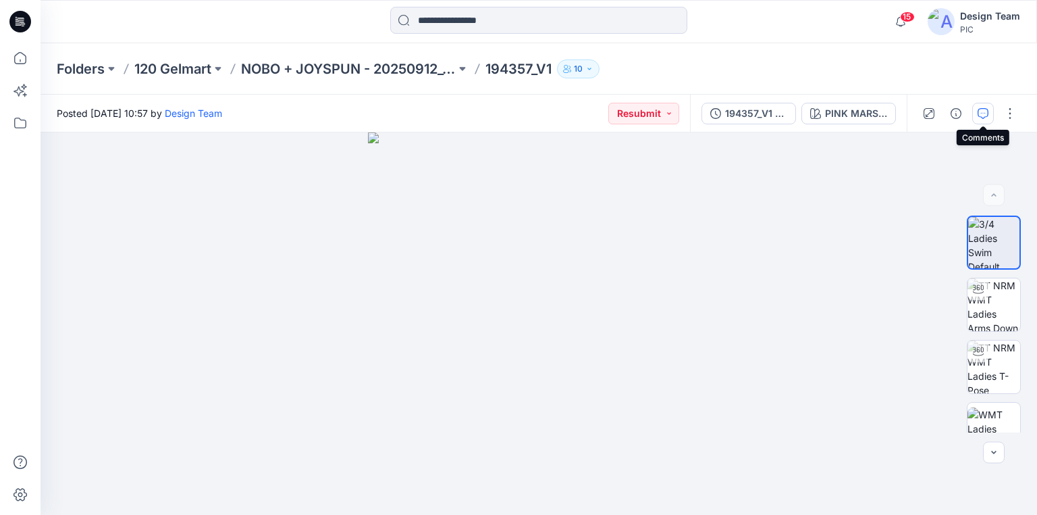
click at [983, 110] on icon "button" at bounding box center [983, 113] width 11 height 11
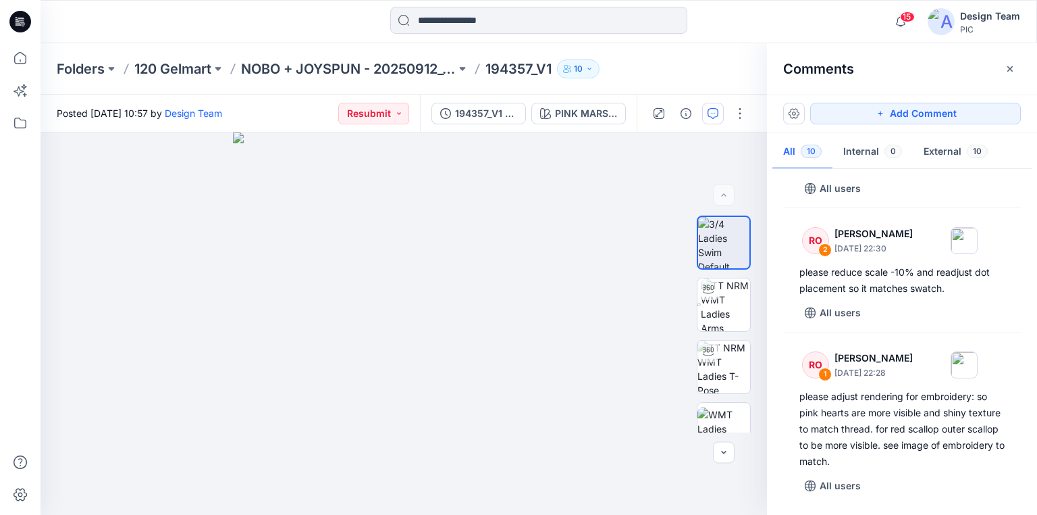
scroll to position [1005, 0]
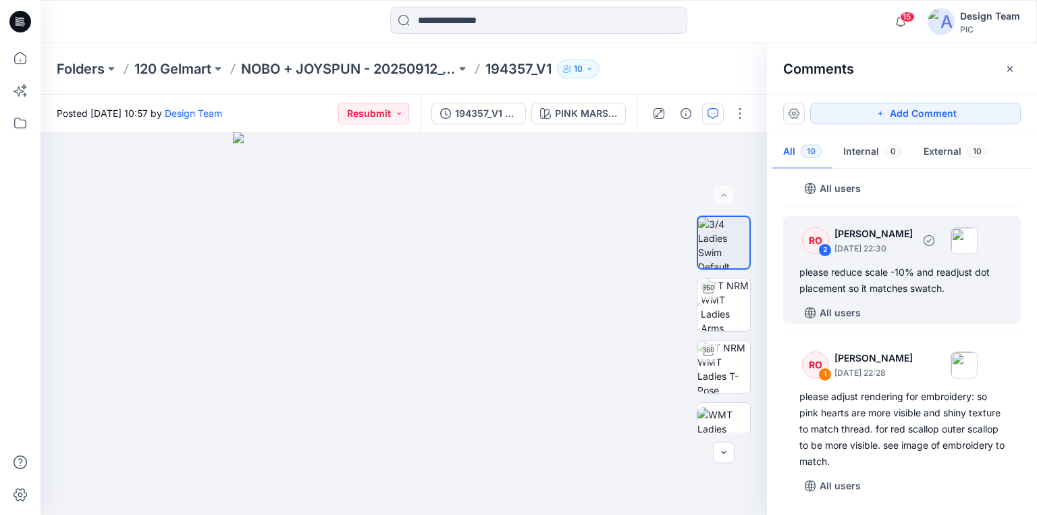
click at [854, 287] on div "please reduce scale -10% and readjust dot placement so it matches swatch." at bounding box center [902, 280] width 205 height 32
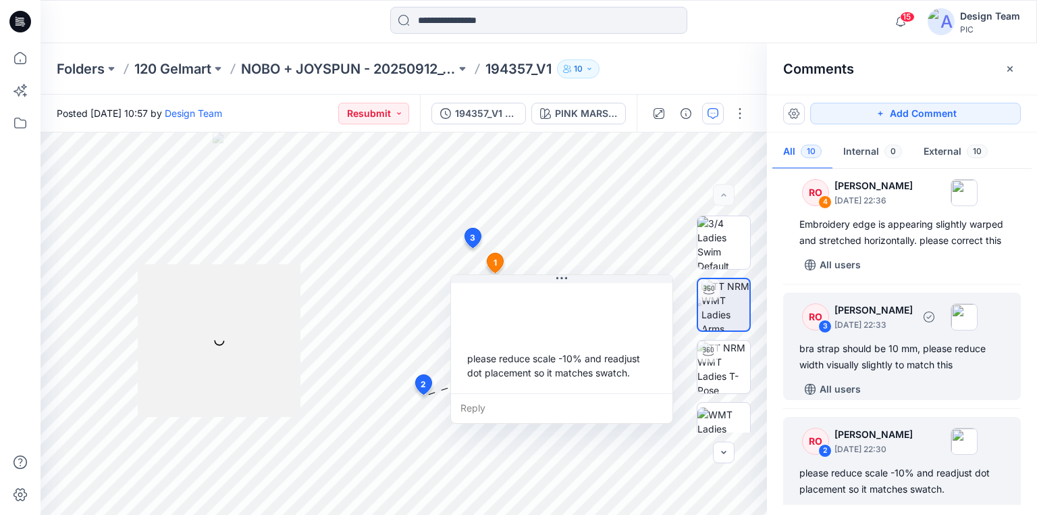
scroll to position [789, 0]
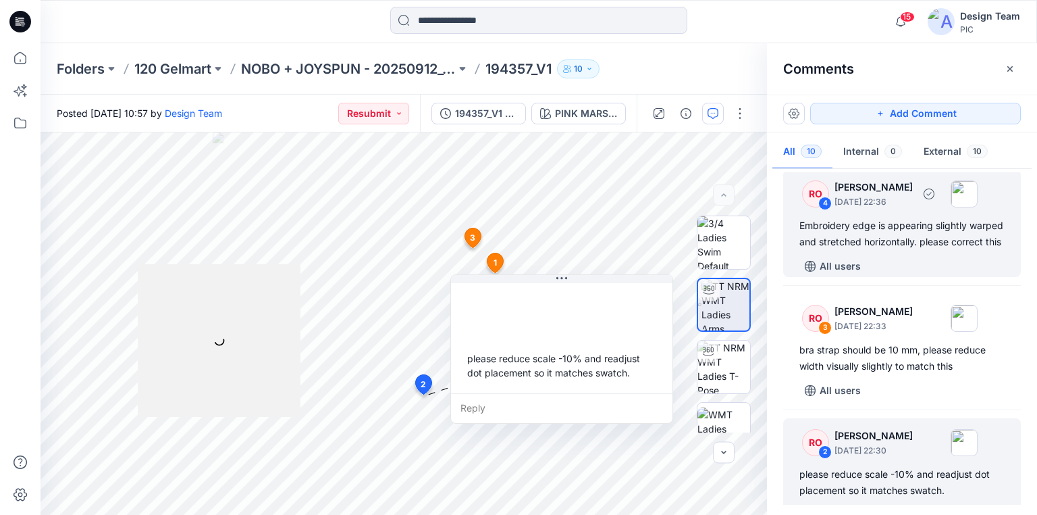
click at [852, 250] on div "Embroidery edge is appearing slightly warped and stretched horizontally. please…" at bounding box center [902, 233] width 205 height 32
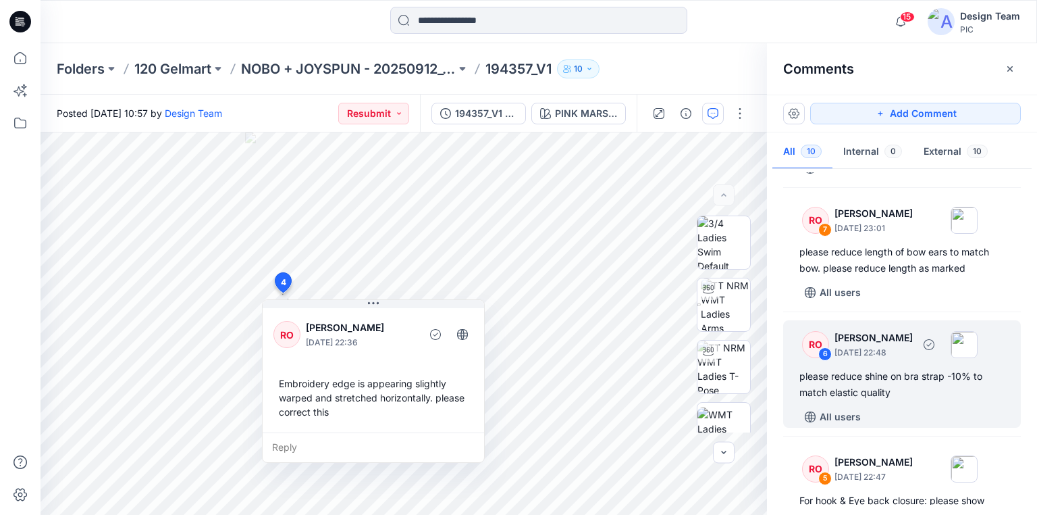
scroll to position [353, 0]
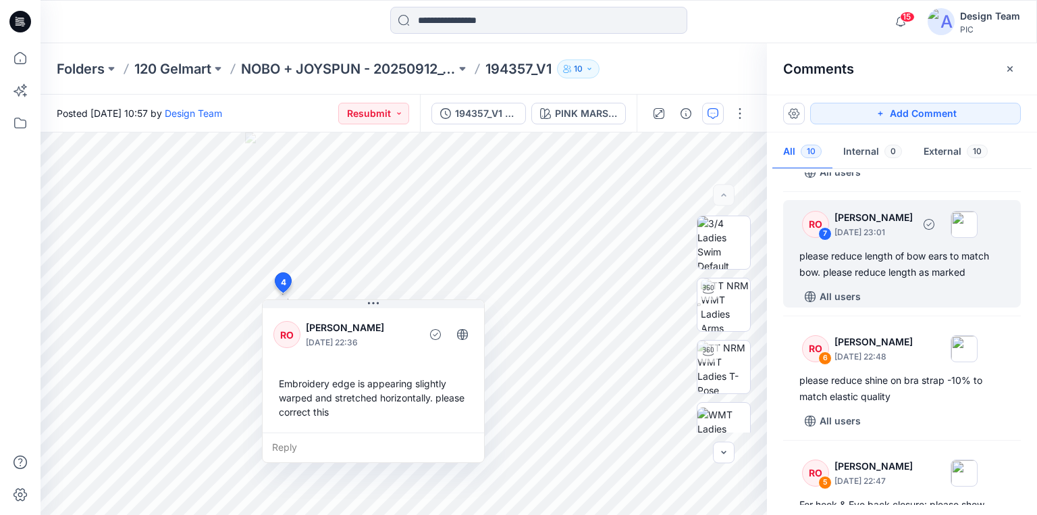
click at [883, 261] on div "please reduce length of bow ears to match bow. please reduce length as marked" at bounding box center [902, 264] width 205 height 32
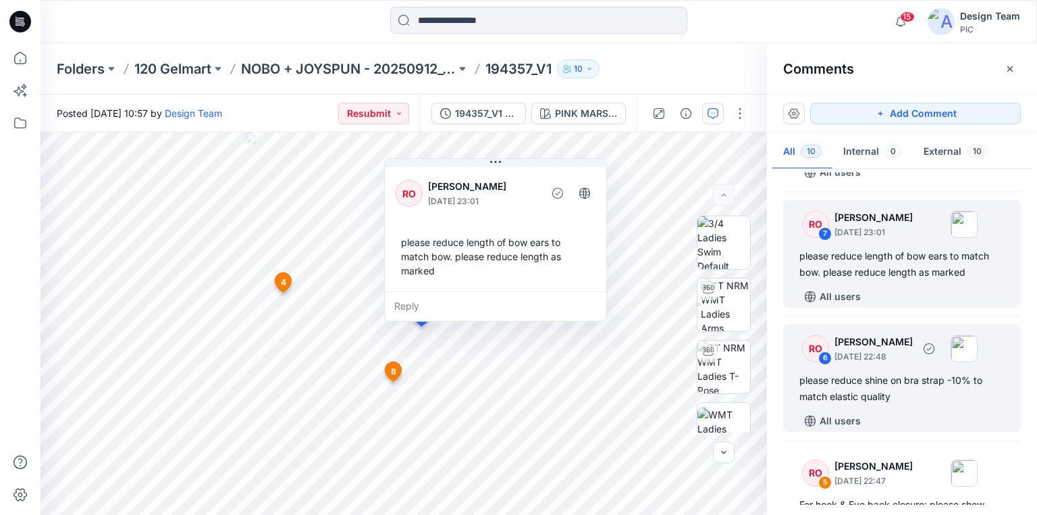
click at [911, 384] on div "please reduce shine on bra strap -10% to match elastic quality" at bounding box center [902, 388] width 205 height 32
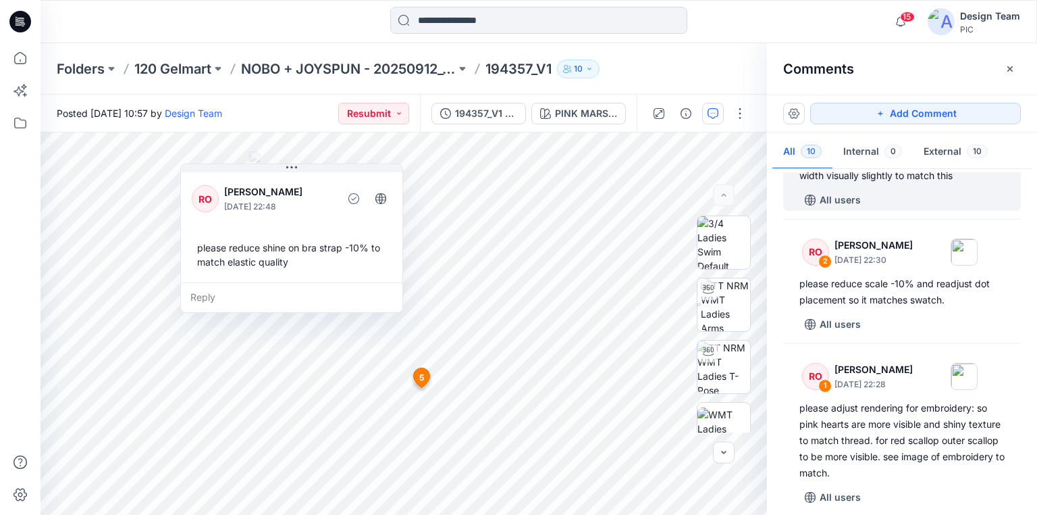
scroll to position [1002, 0]
